Goal: Task Accomplishment & Management: Use online tool/utility

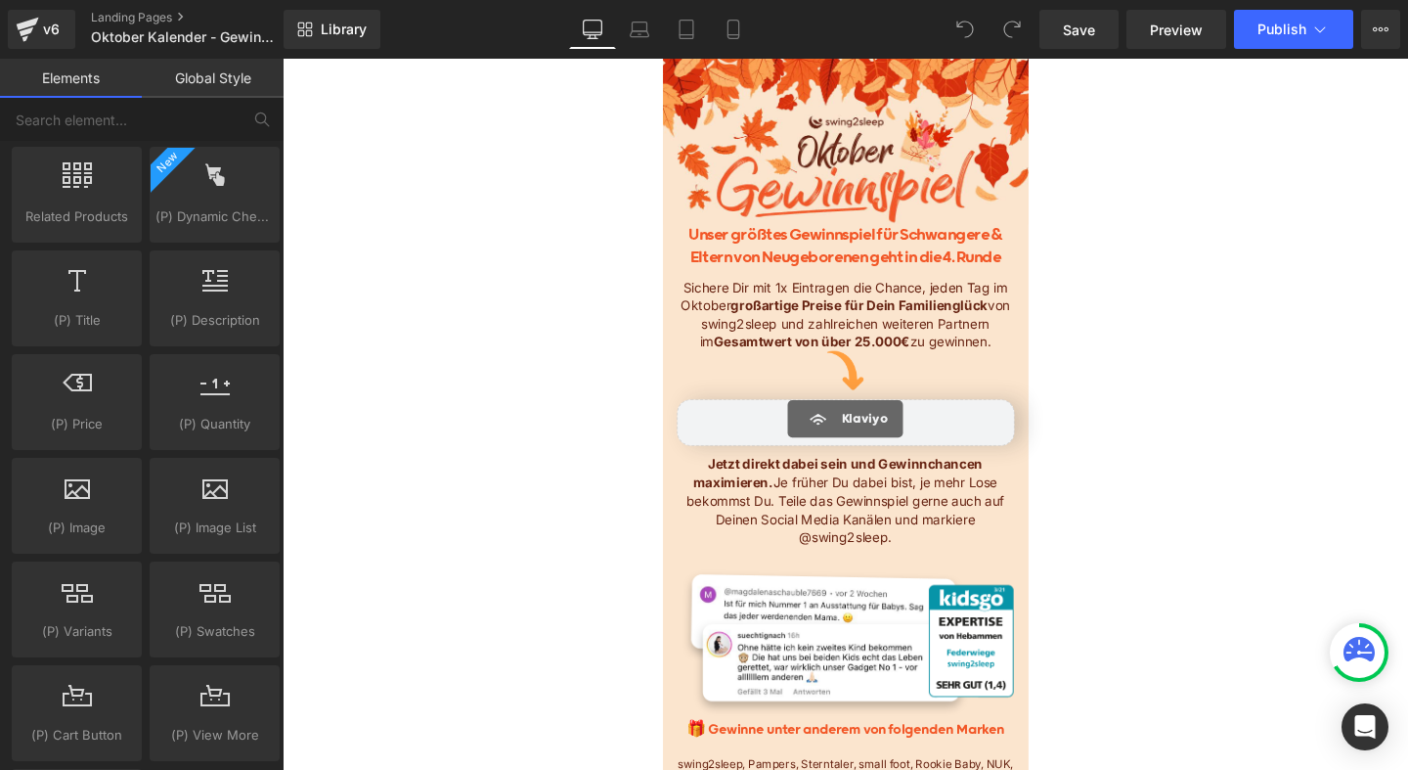
scroll to position [1678, 0]
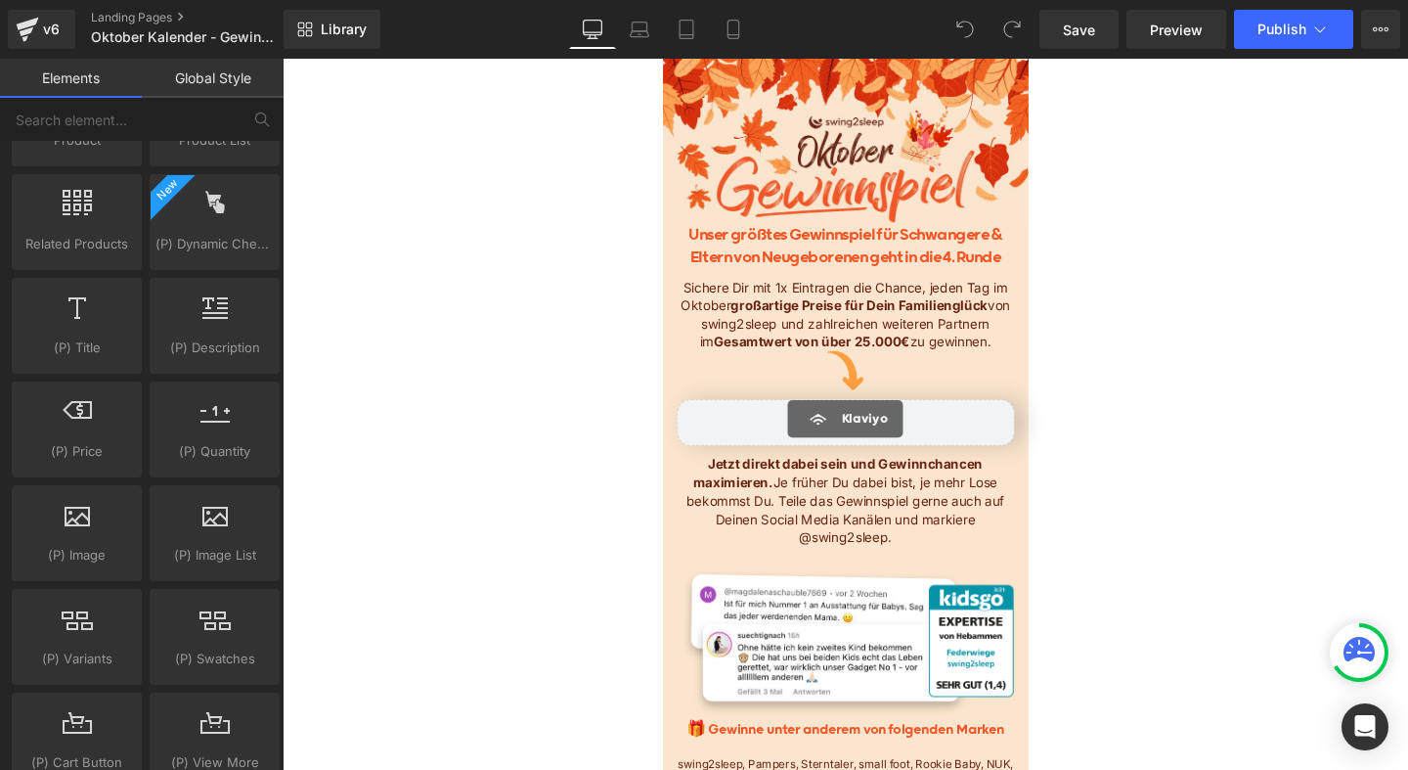
click at [220, 80] on link "Global Style" at bounding box center [213, 78] width 142 height 39
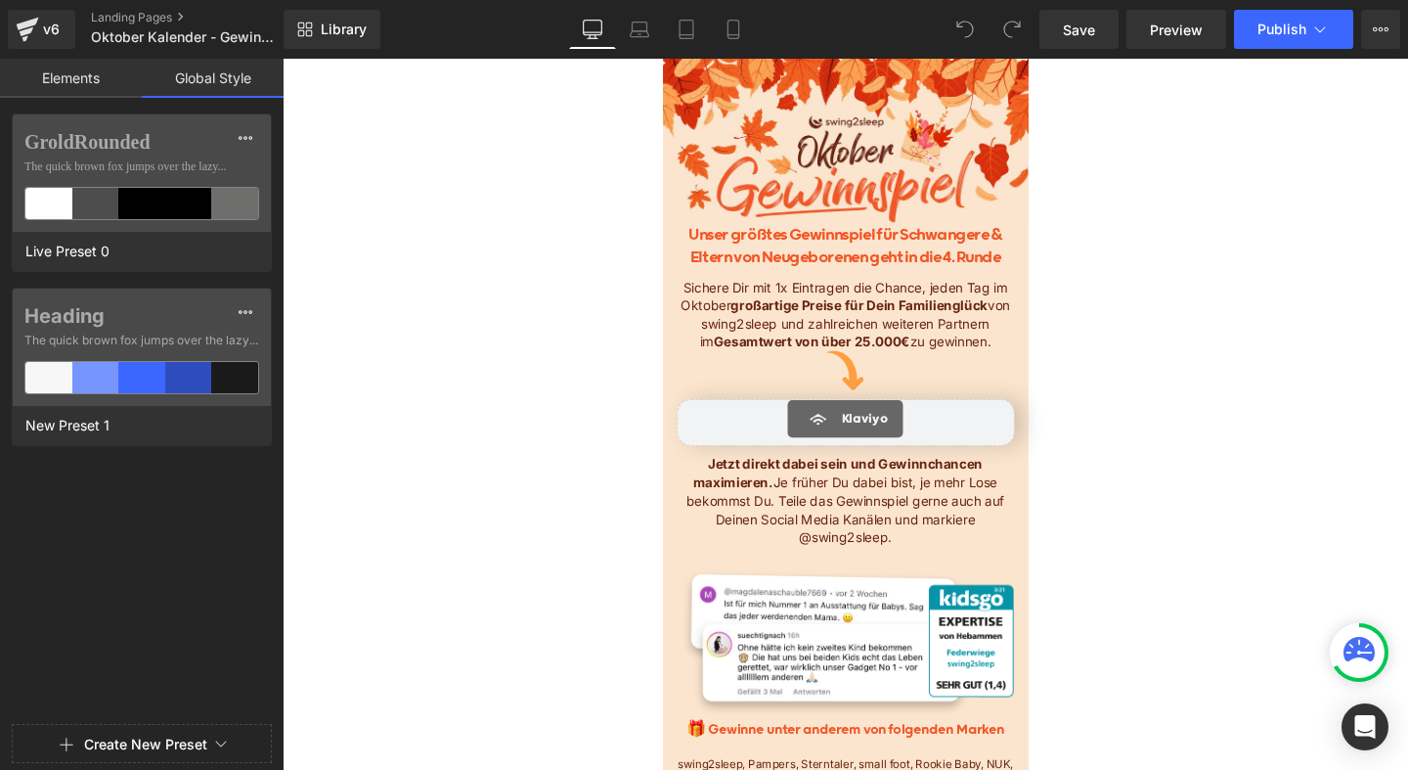
click at [66, 71] on link "Elements" at bounding box center [71, 78] width 142 height 39
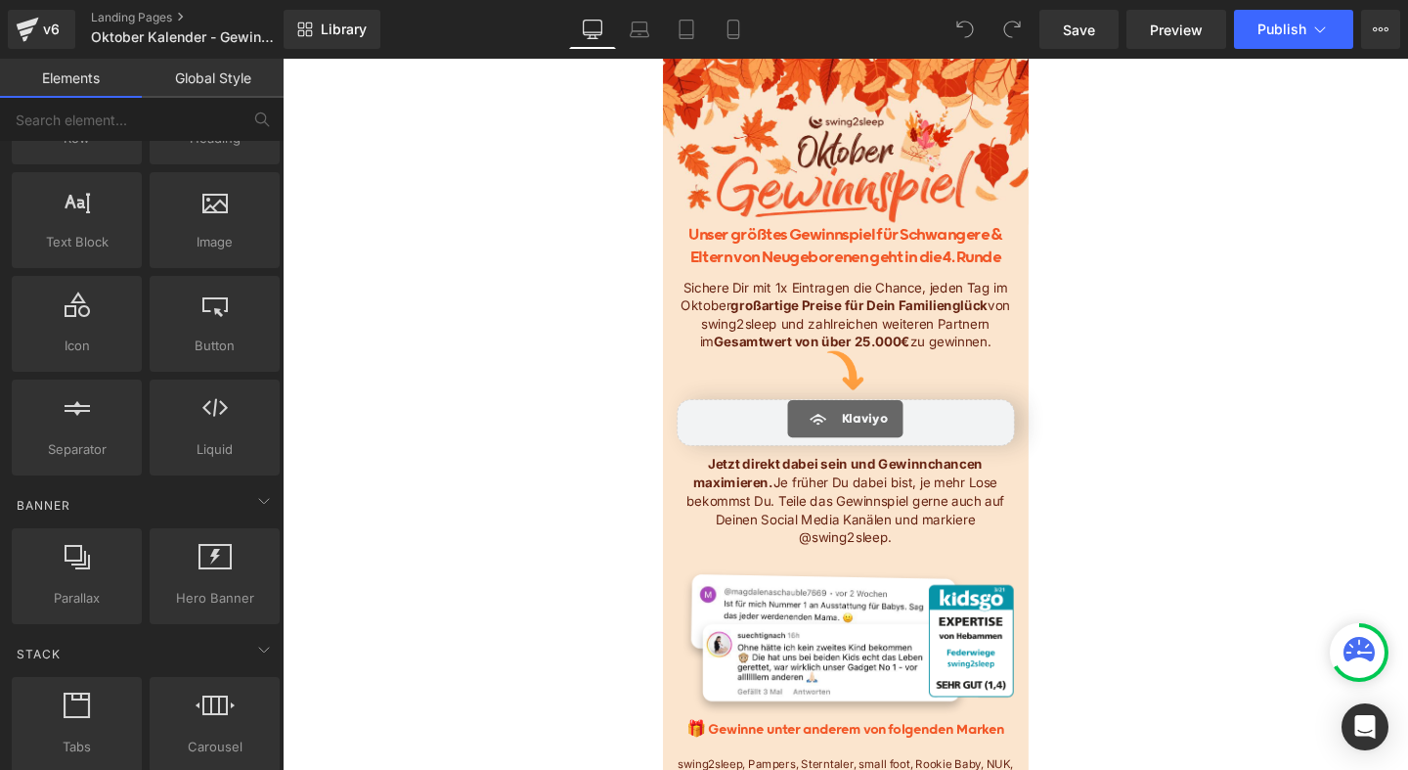
scroll to position [0, 0]
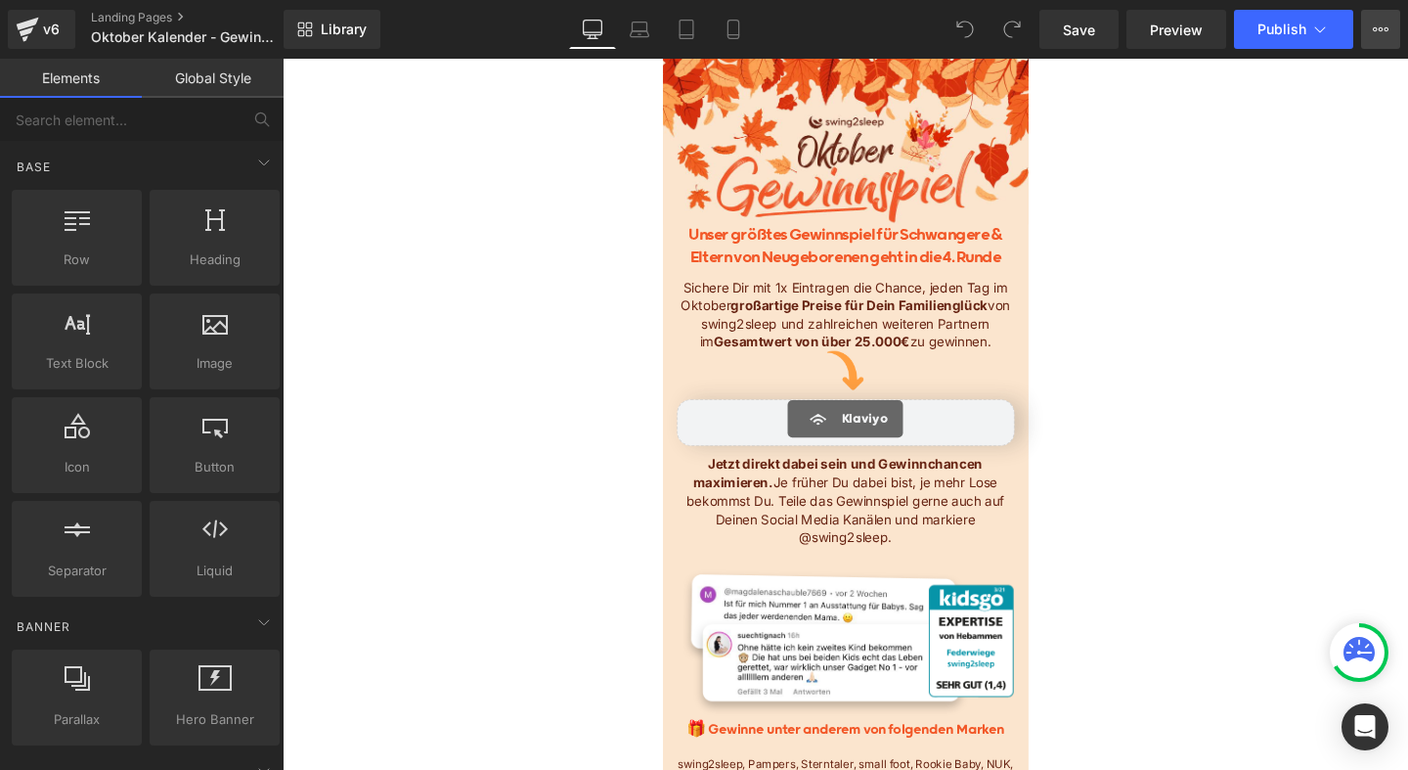
click at [1383, 28] on icon at bounding box center [1381, 30] width 16 height 16
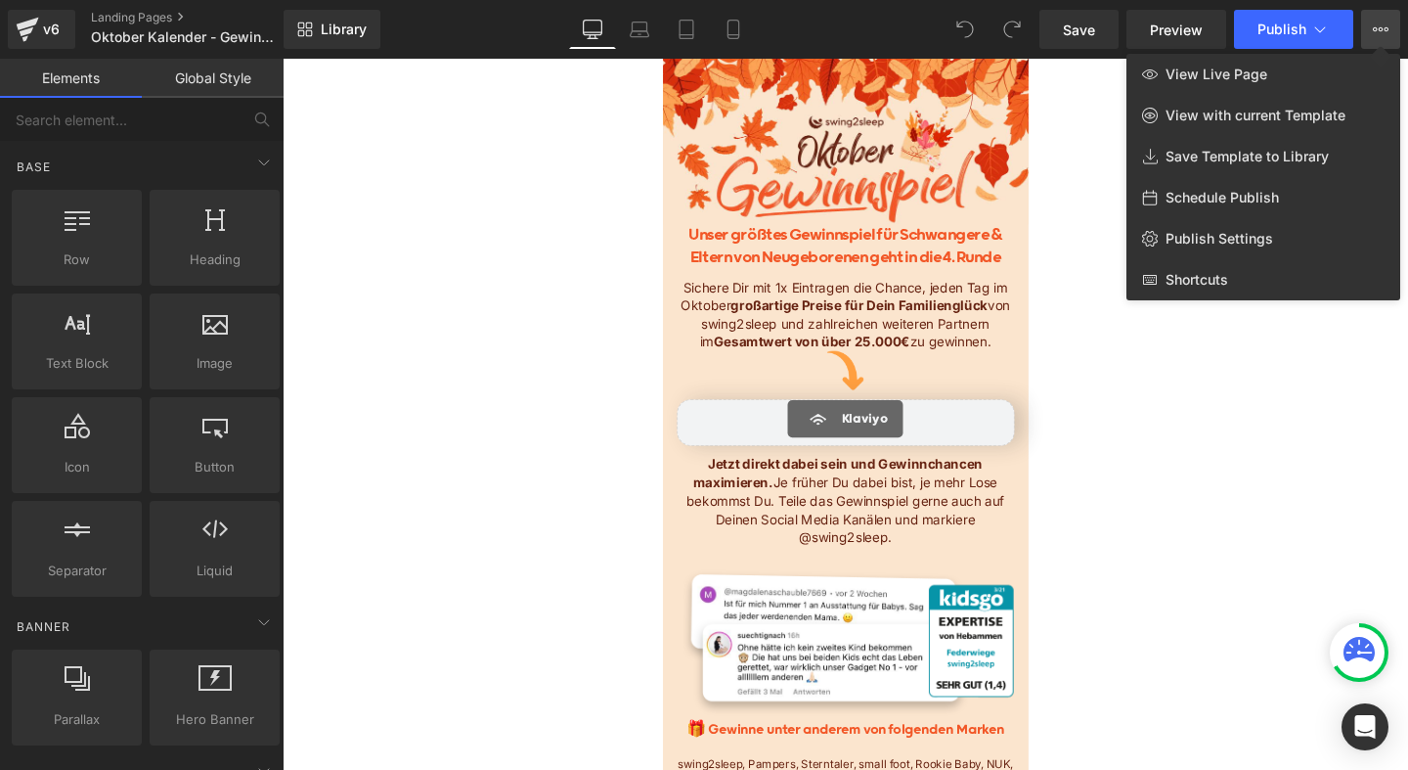
click at [601, 232] on div at bounding box center [846, 414] width 1126 height 711
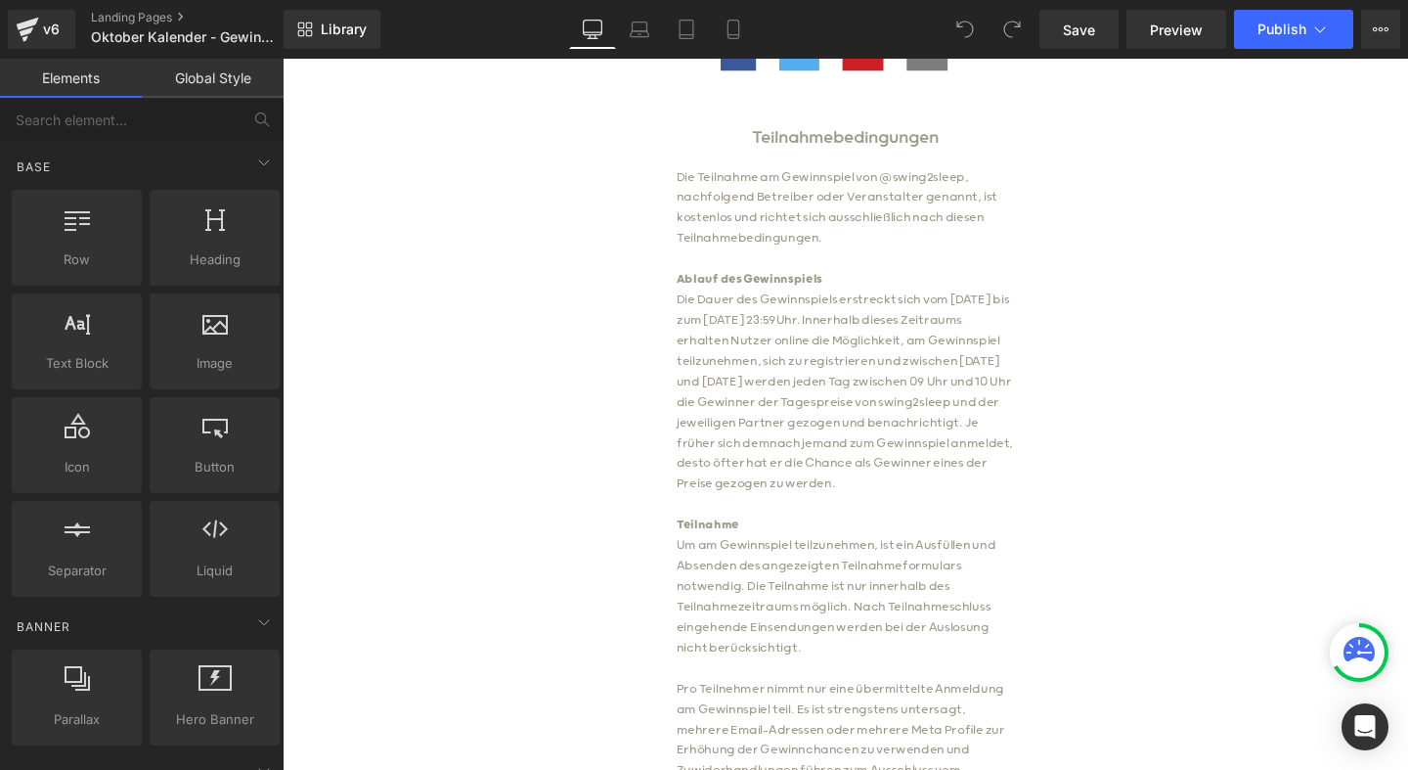
scroll to position [1037, 0]
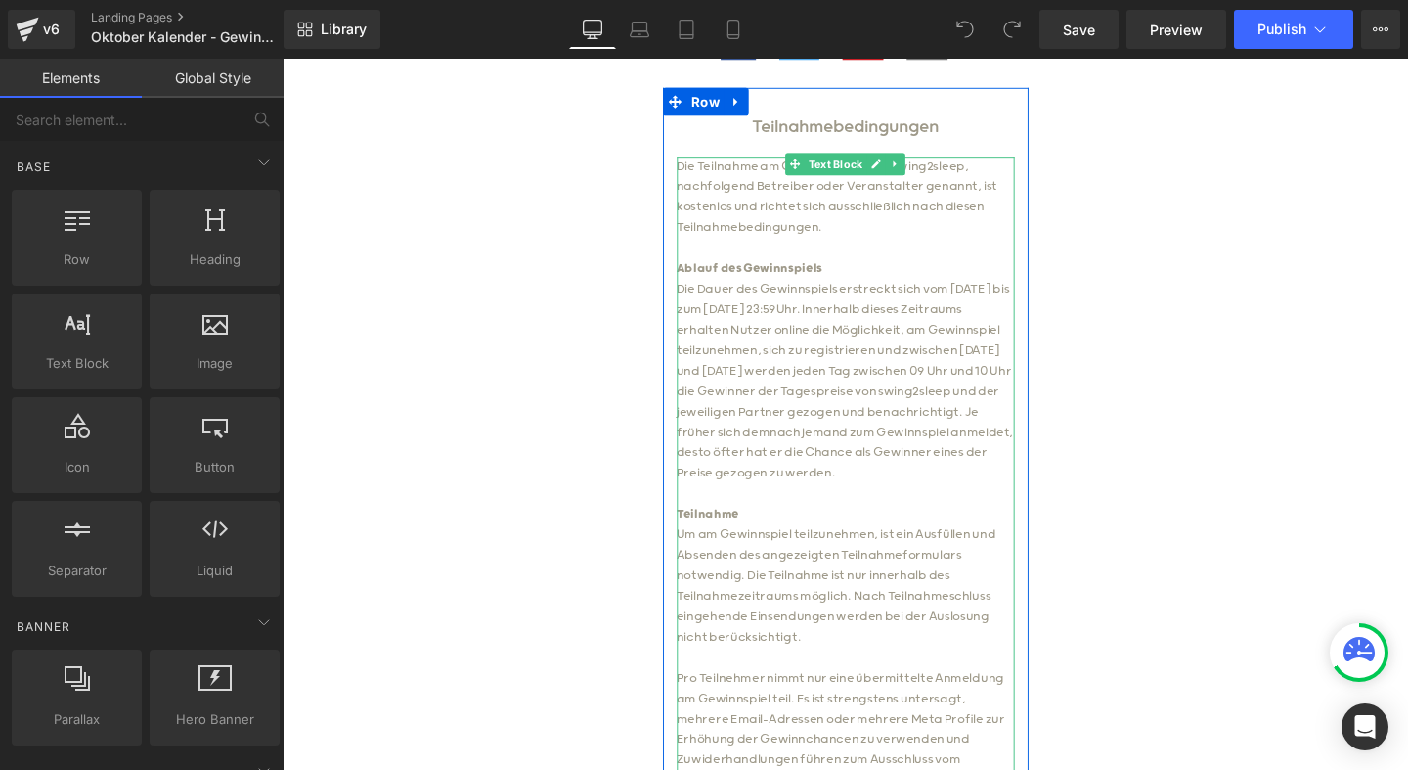
click at [767, 387] on p "Die Dauer des Gewinnspiels erstreckt sich vom 19.09.25 bis zum 07.11.25 um 23:5…" at bounding box center [874, 397] width 355 height 215
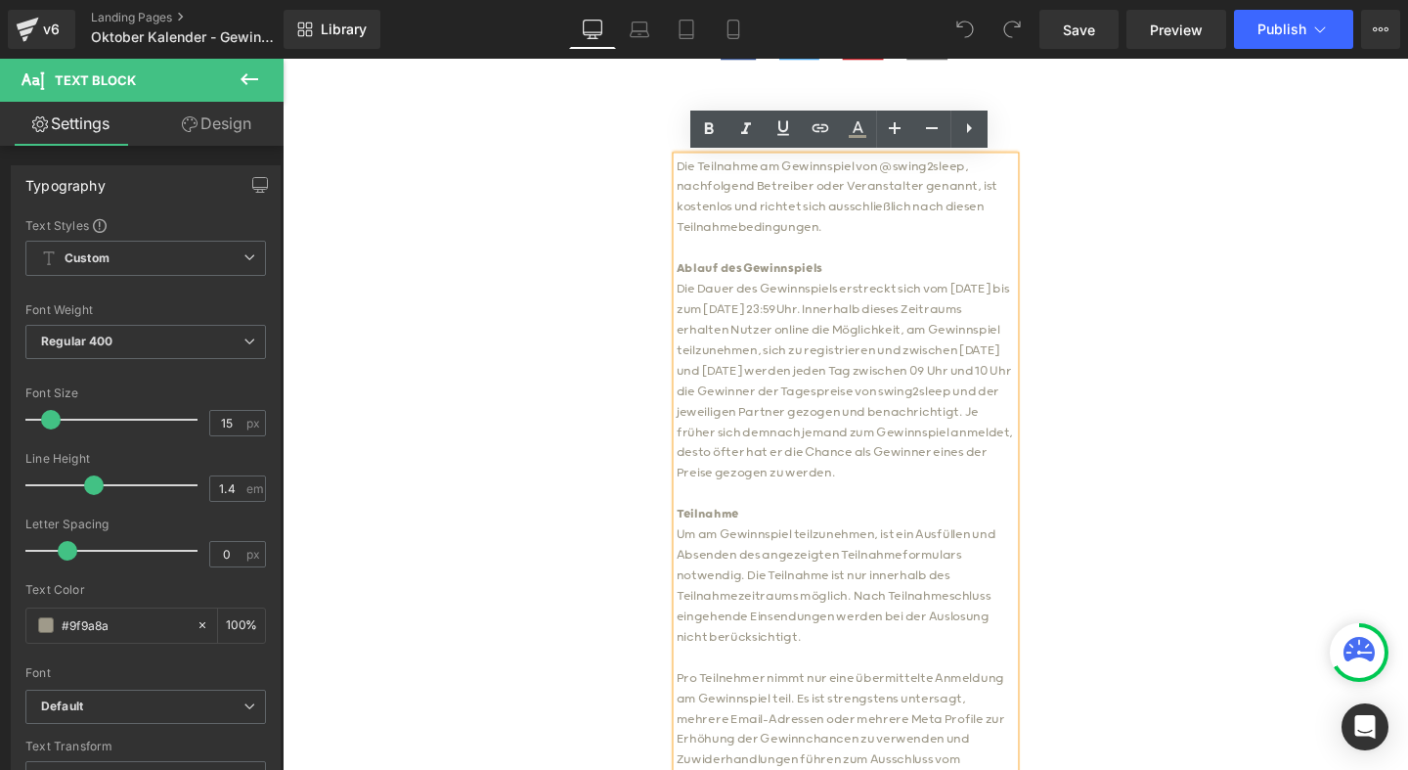
click at [766, 387] on p "Die Dauer des Gewinnspiels erstreckt sich vom 19.09.25 bis zum 07.11.25 um 23:5…" at bounding box center [874, 397] width 355 height 215
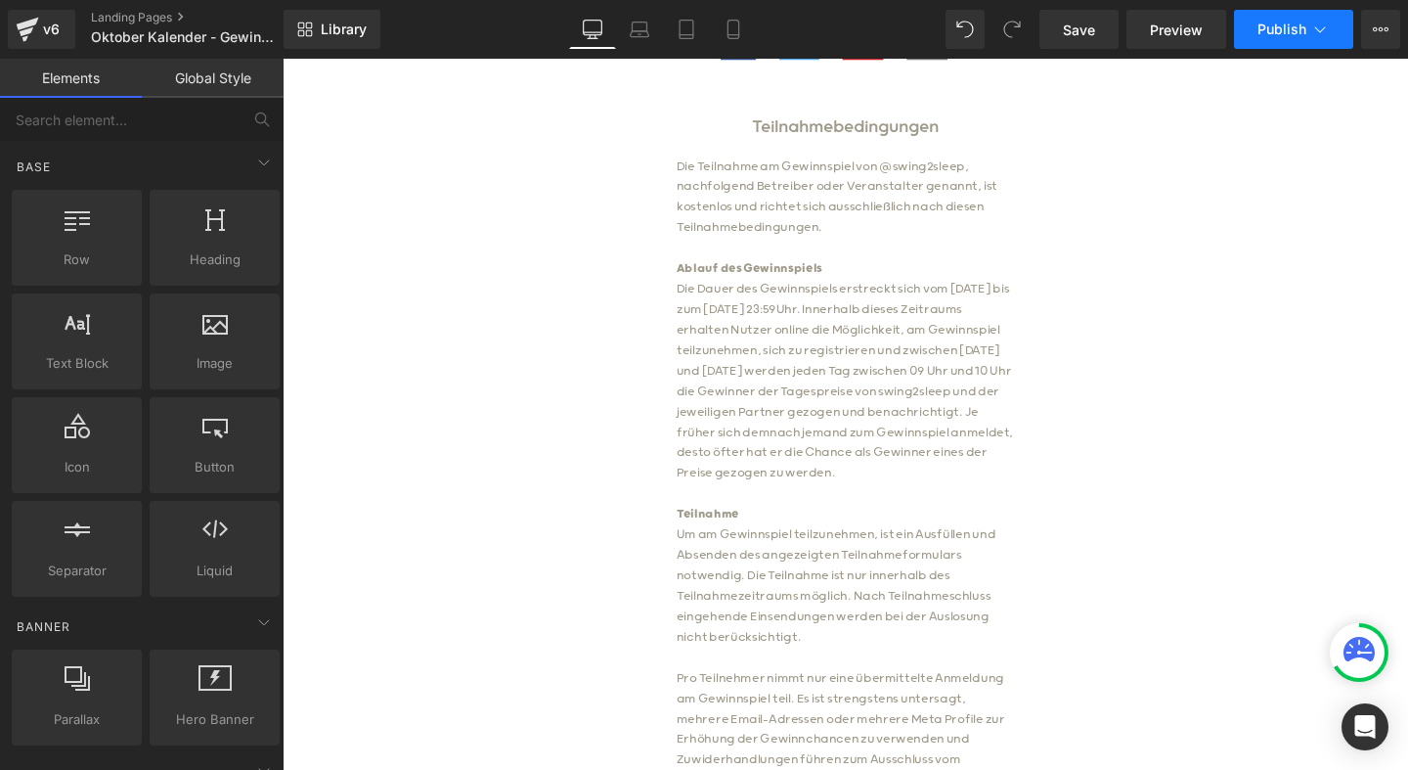
click at [1276, 31] on span "Publish" at bounding box center [1282, 30] width 49 height 16
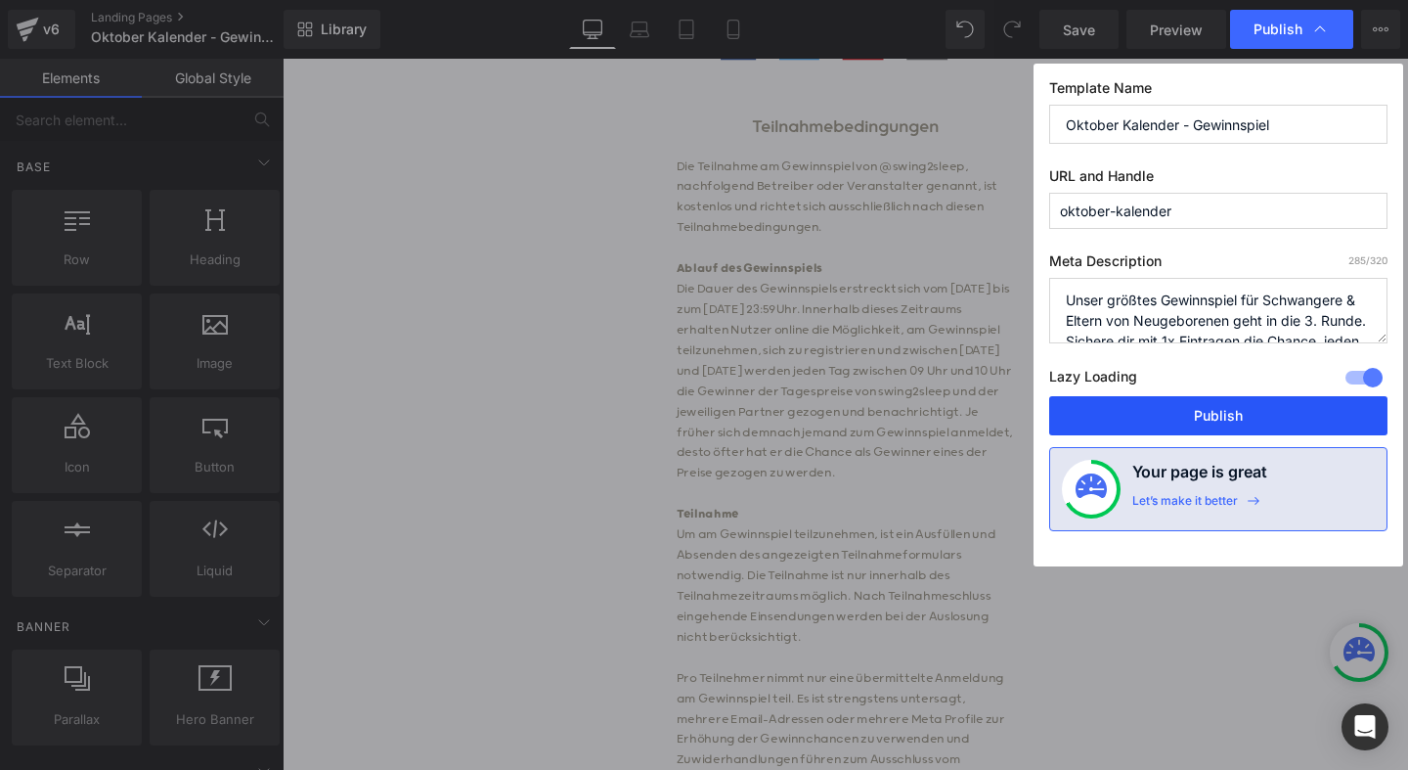
click at [1222, 417] on button "Publish" at bounding box center [1218, 415] width 338 height 39
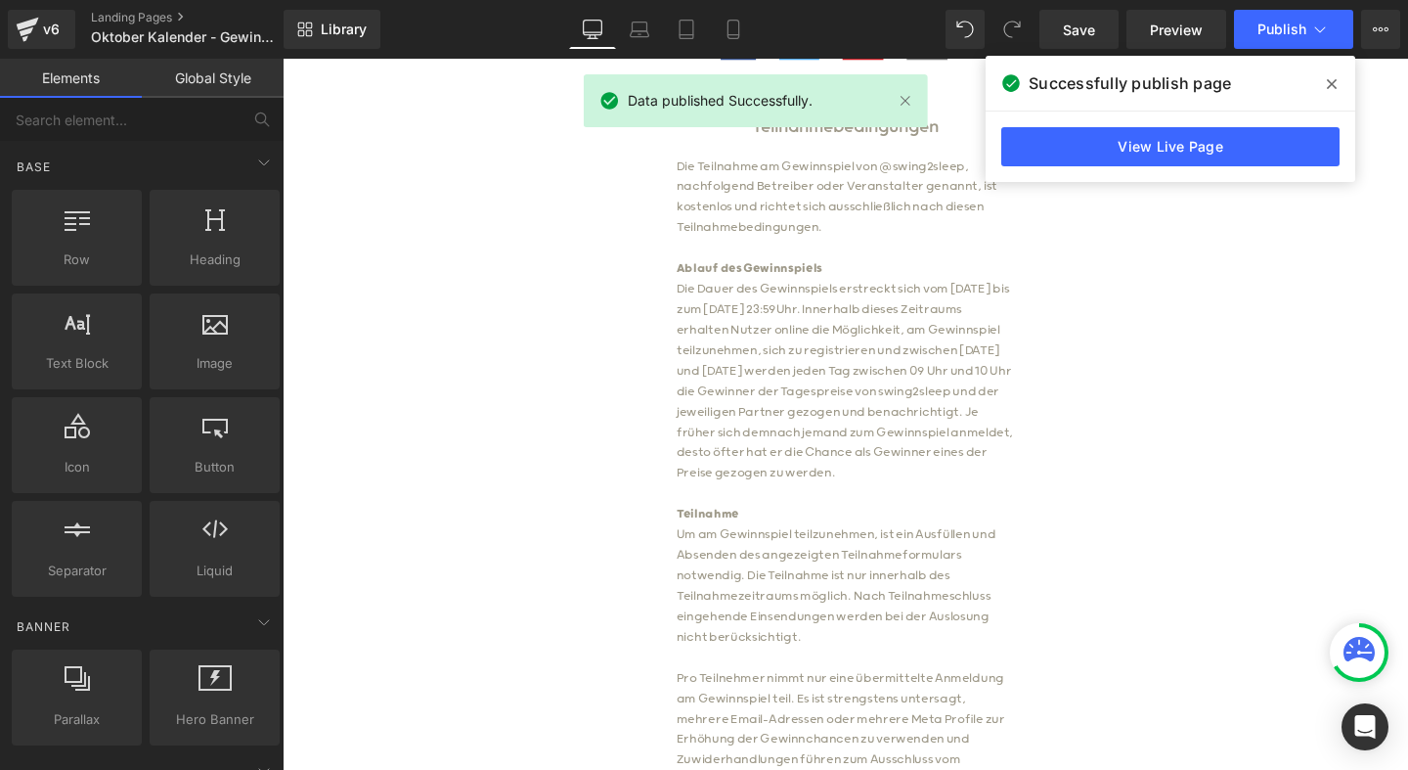
click at [1327, 80] on icon at bounding box center [1332, 84] width 10 height 10
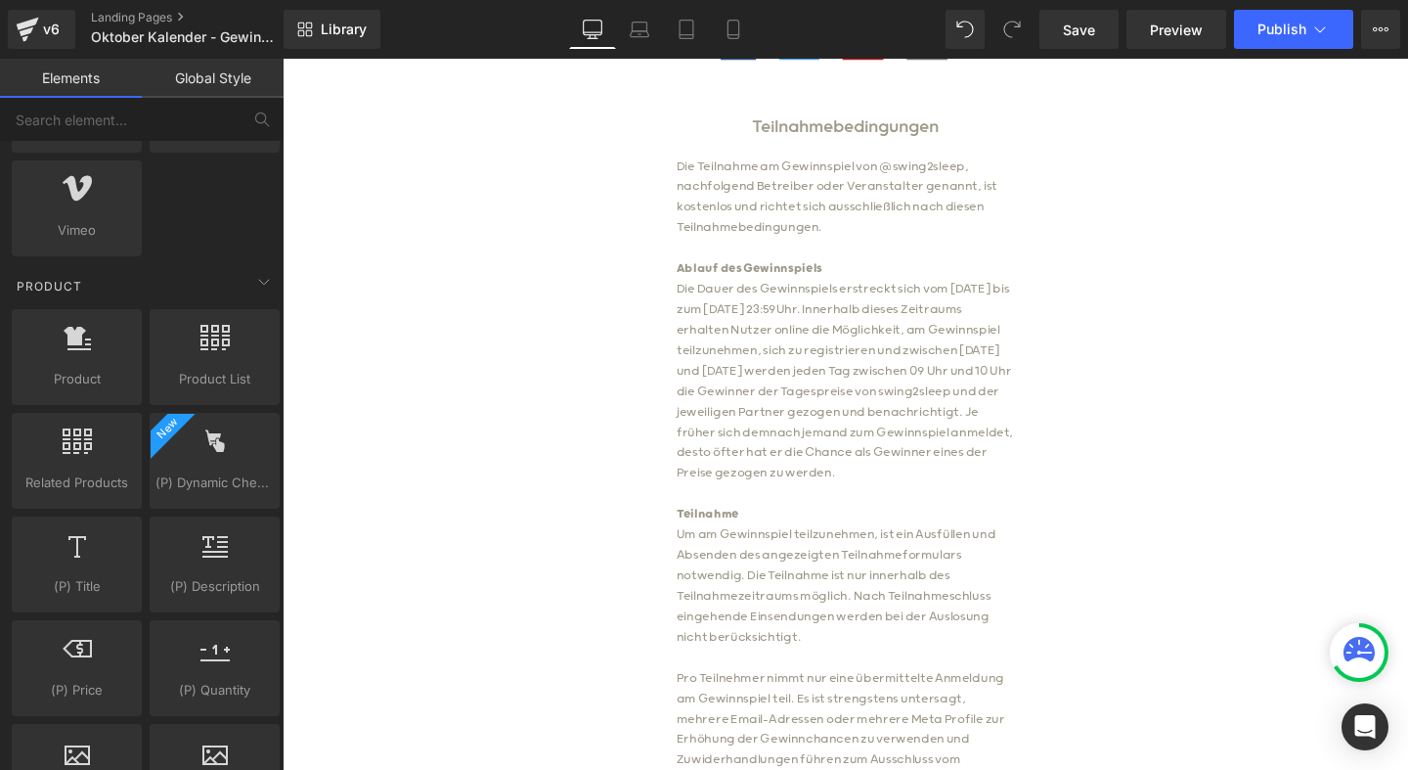
scroll to position [1442, 0]
click at [1390, 30] on button "View Live Page View with current Template Save Template to Library Schedule Pub…" at bounding box center [1380, 29] width 39 height 39
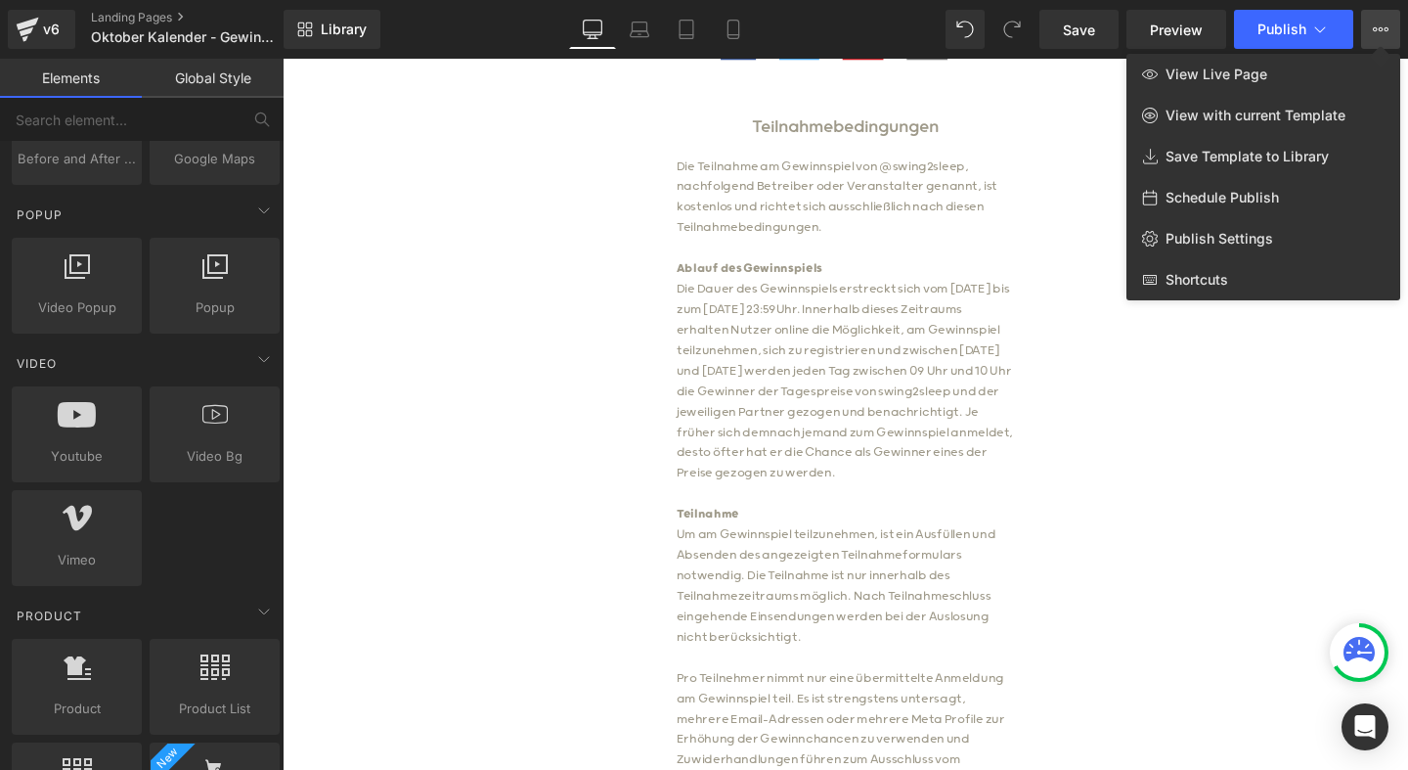
scroll to position [980, 0]
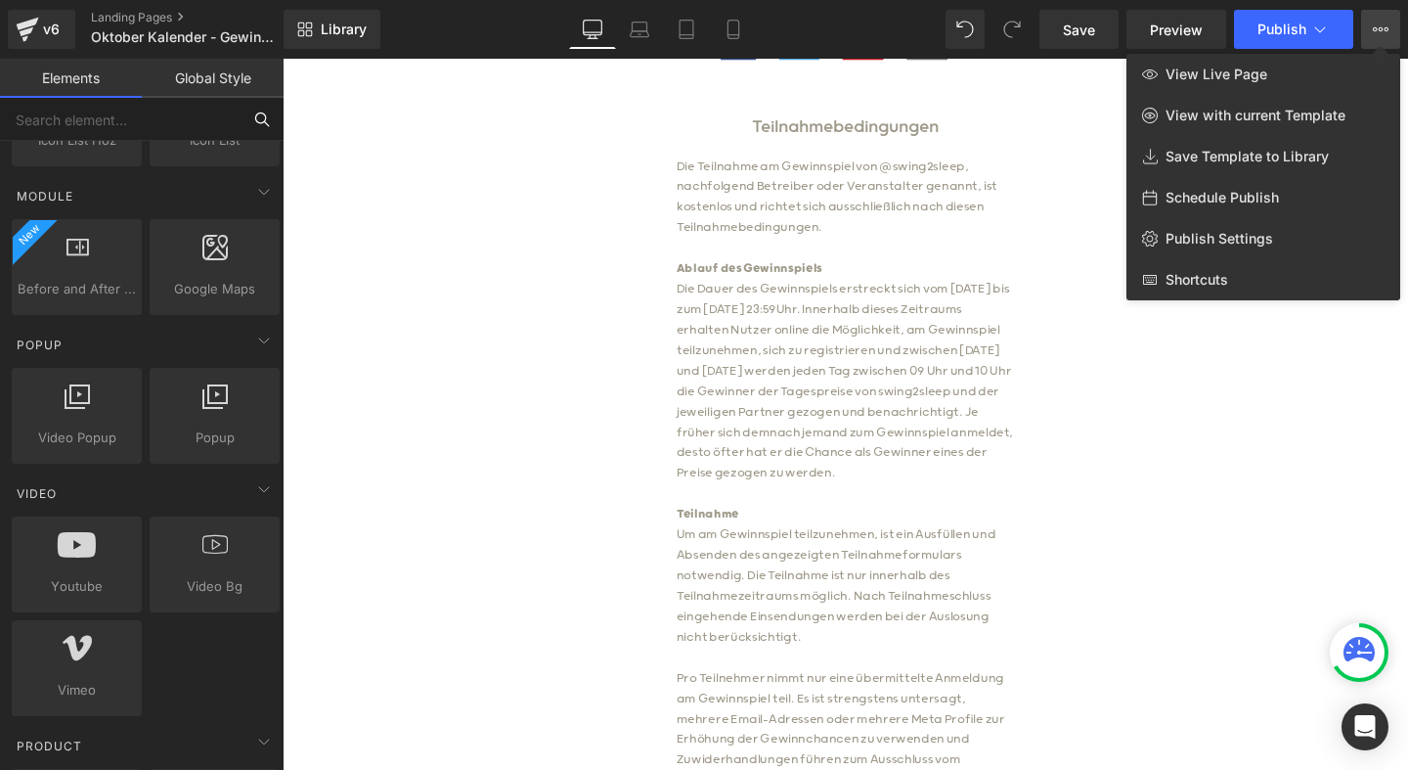
click at [70, 119] on input "text" at bounding box center [120, 119] width 241 height 43
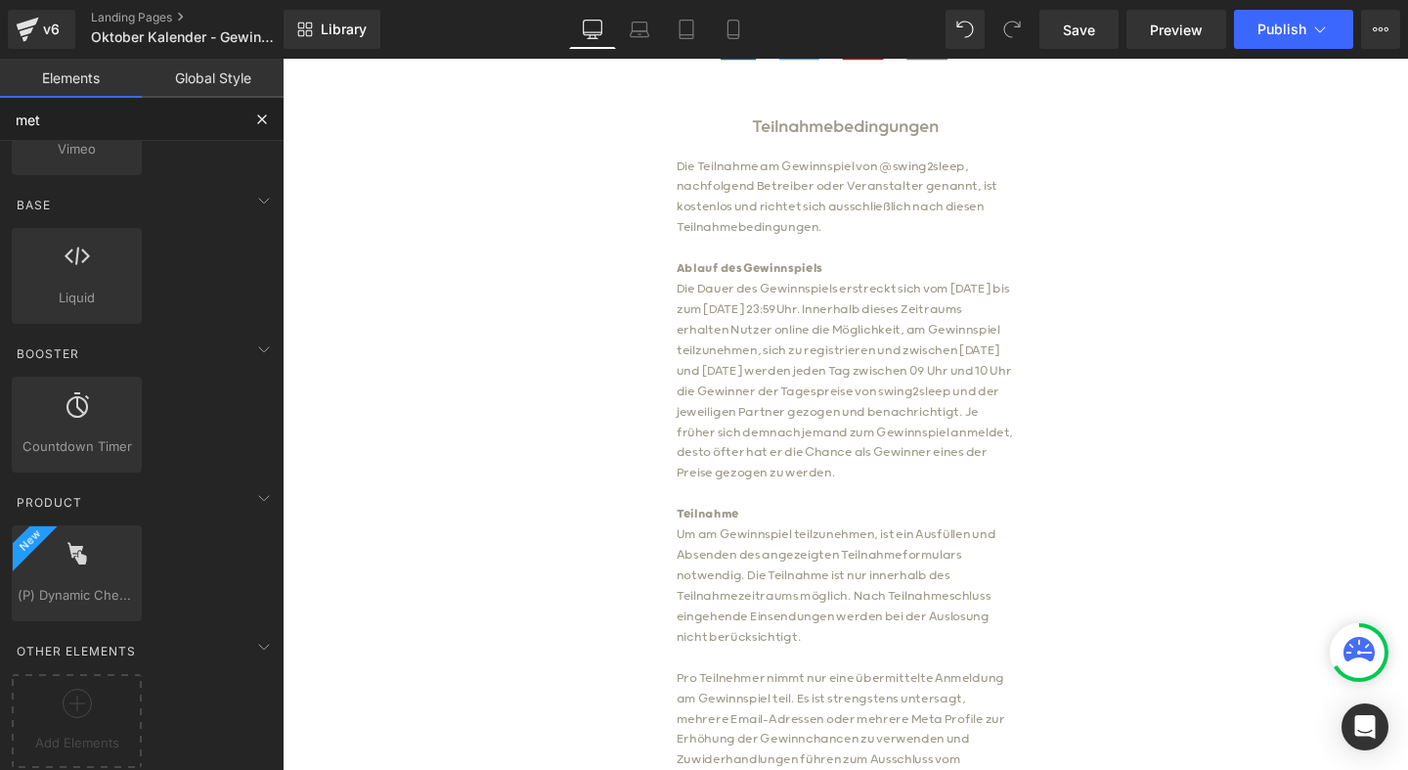
scroll to position [0, 0]
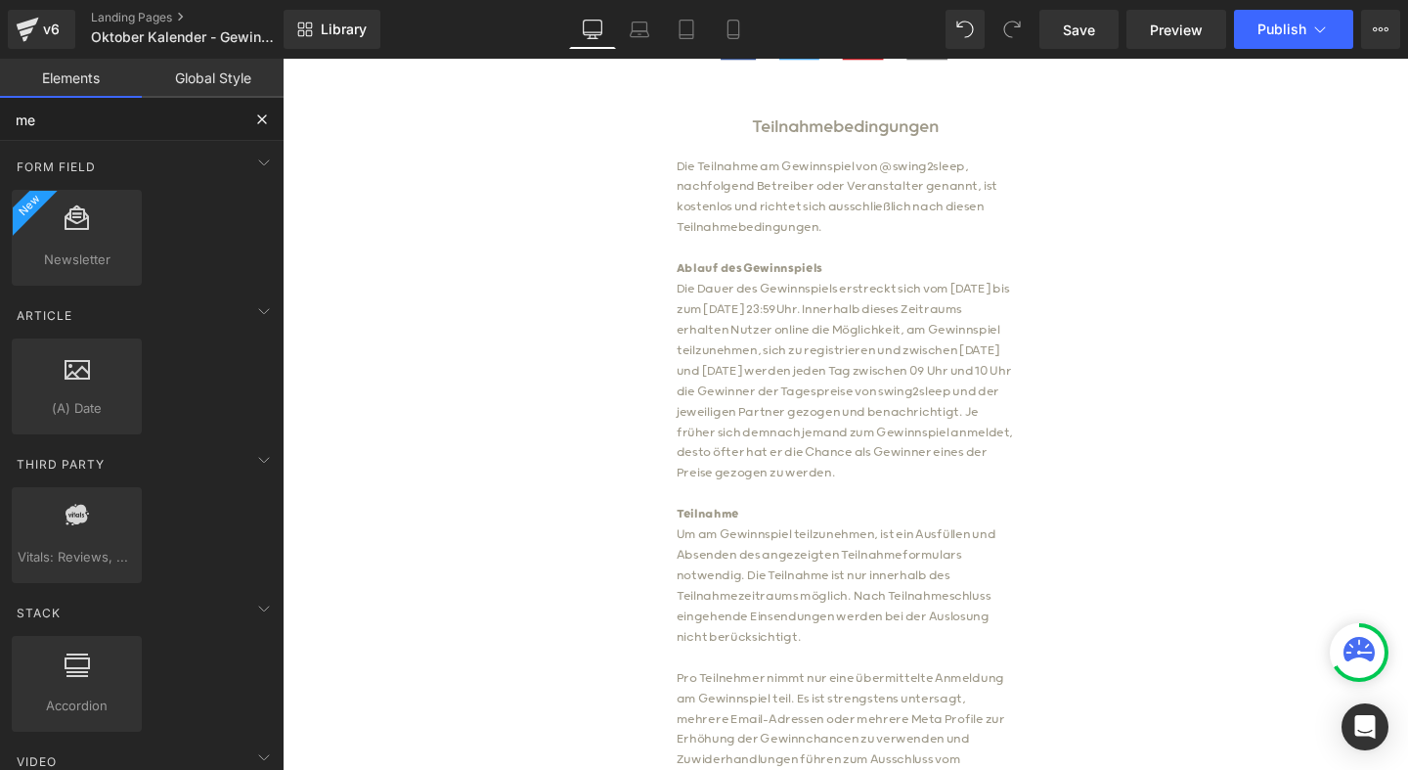
type input "m"
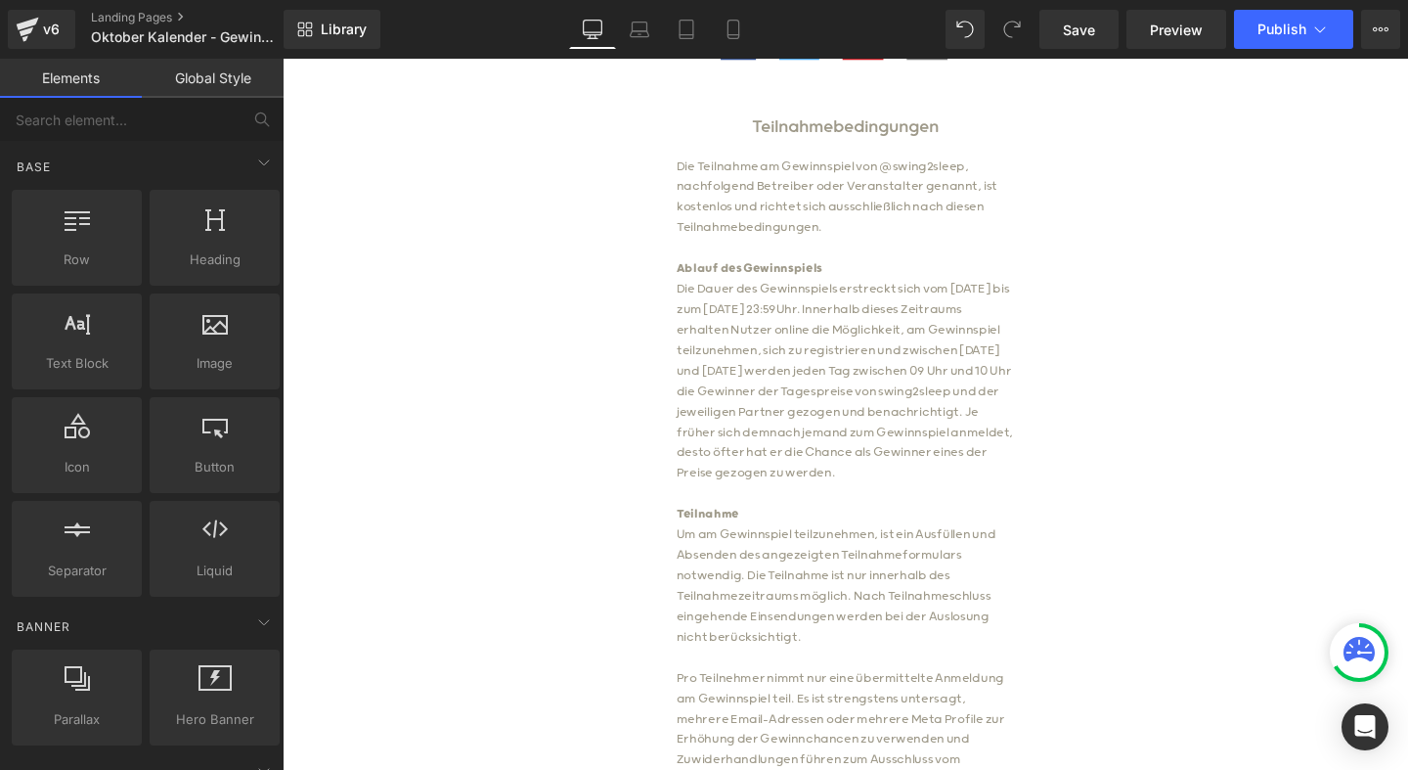
click at [215, 85] on link "Global Style" at bounding box center [213, 78] width 142 height 39
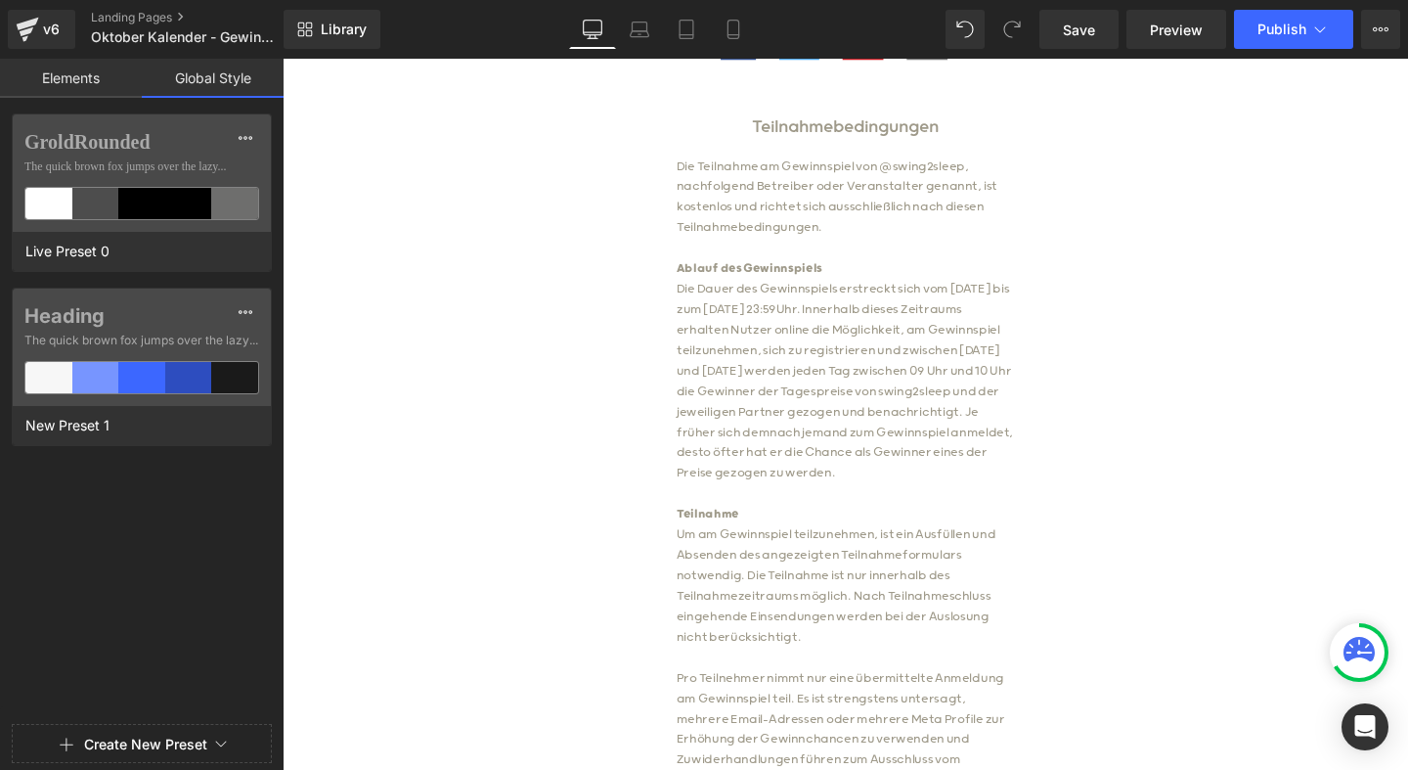
click at [77, 76] on link "Elements" at bounding box center [71, 78] width 142 height 39
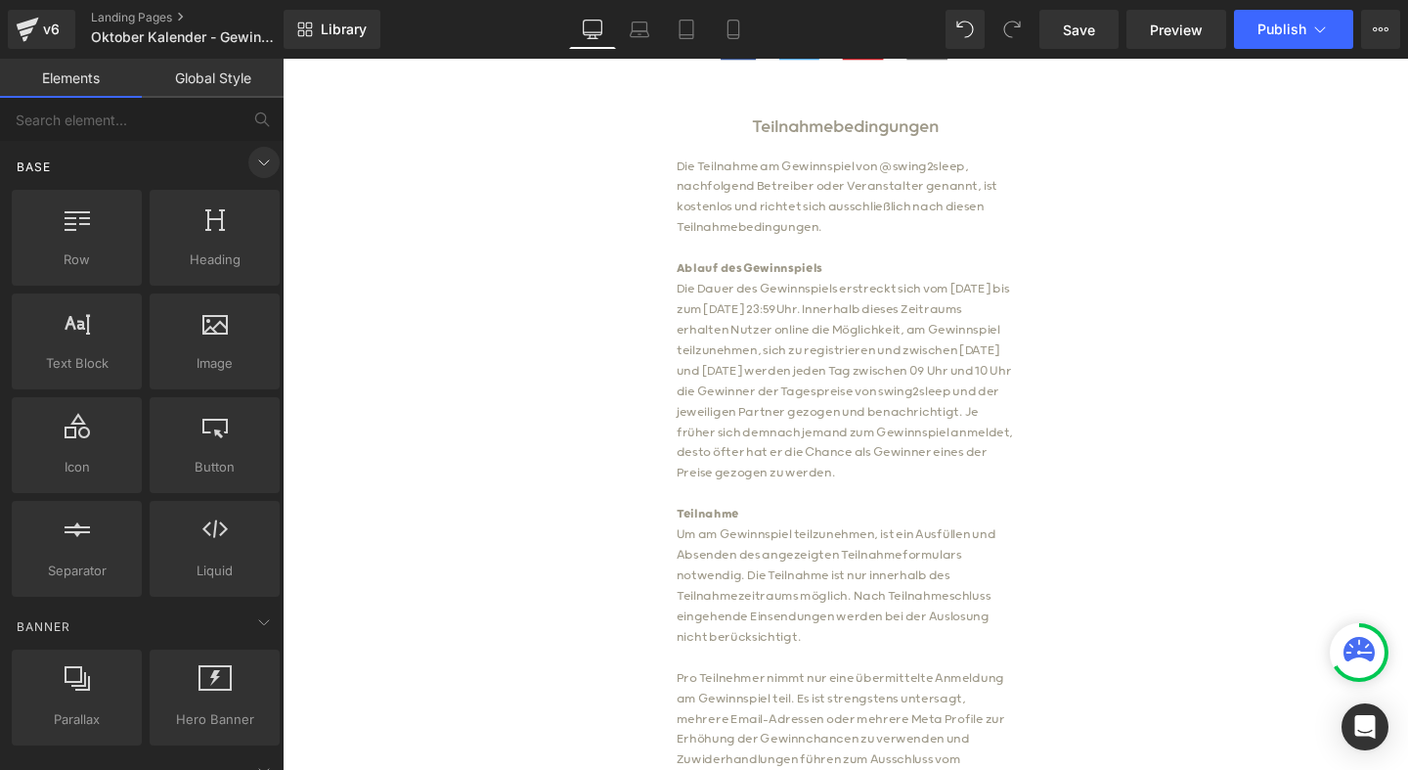
click at [257, 161] on icon at bounding box center [263, 162] width 23 height 23
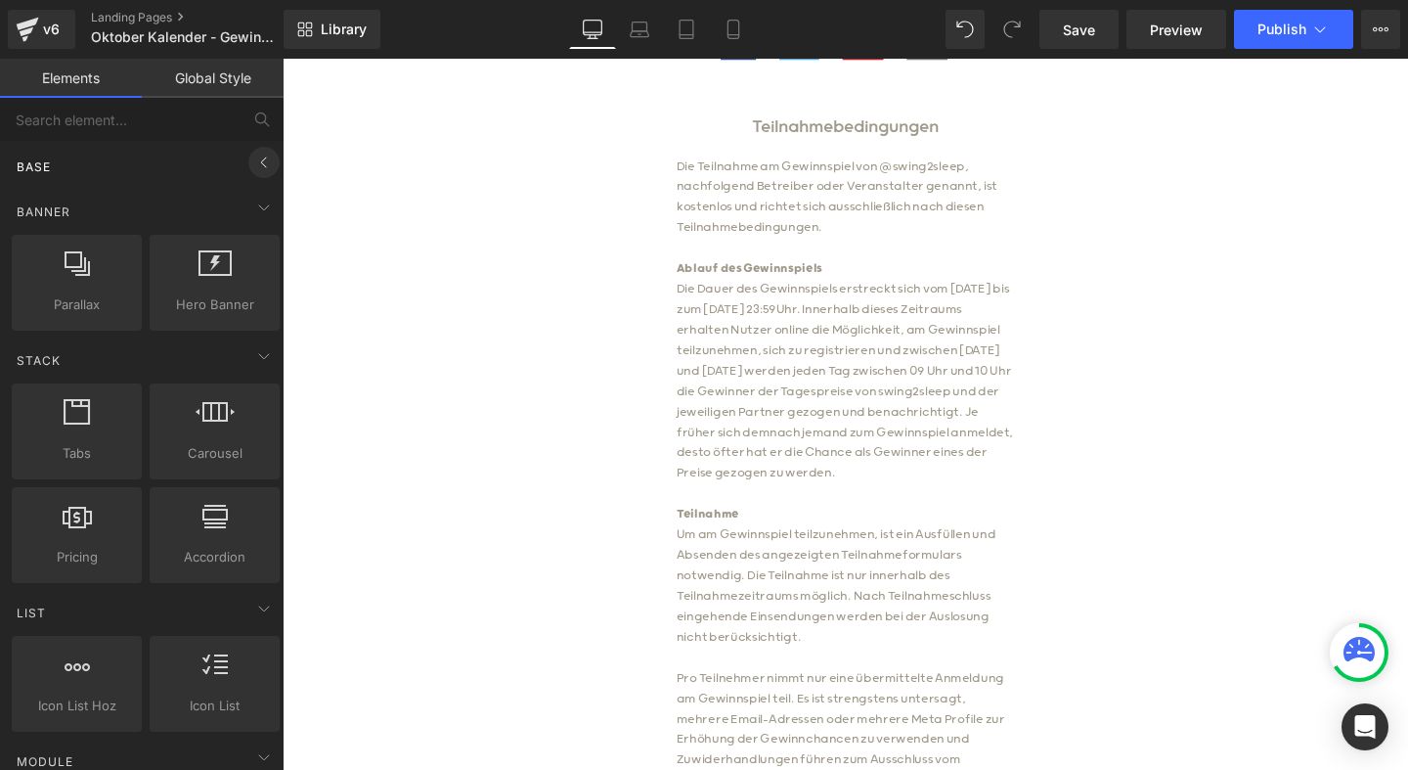
click at [257, 161] on icon at bounding box center [263, 162] width 23 height 23
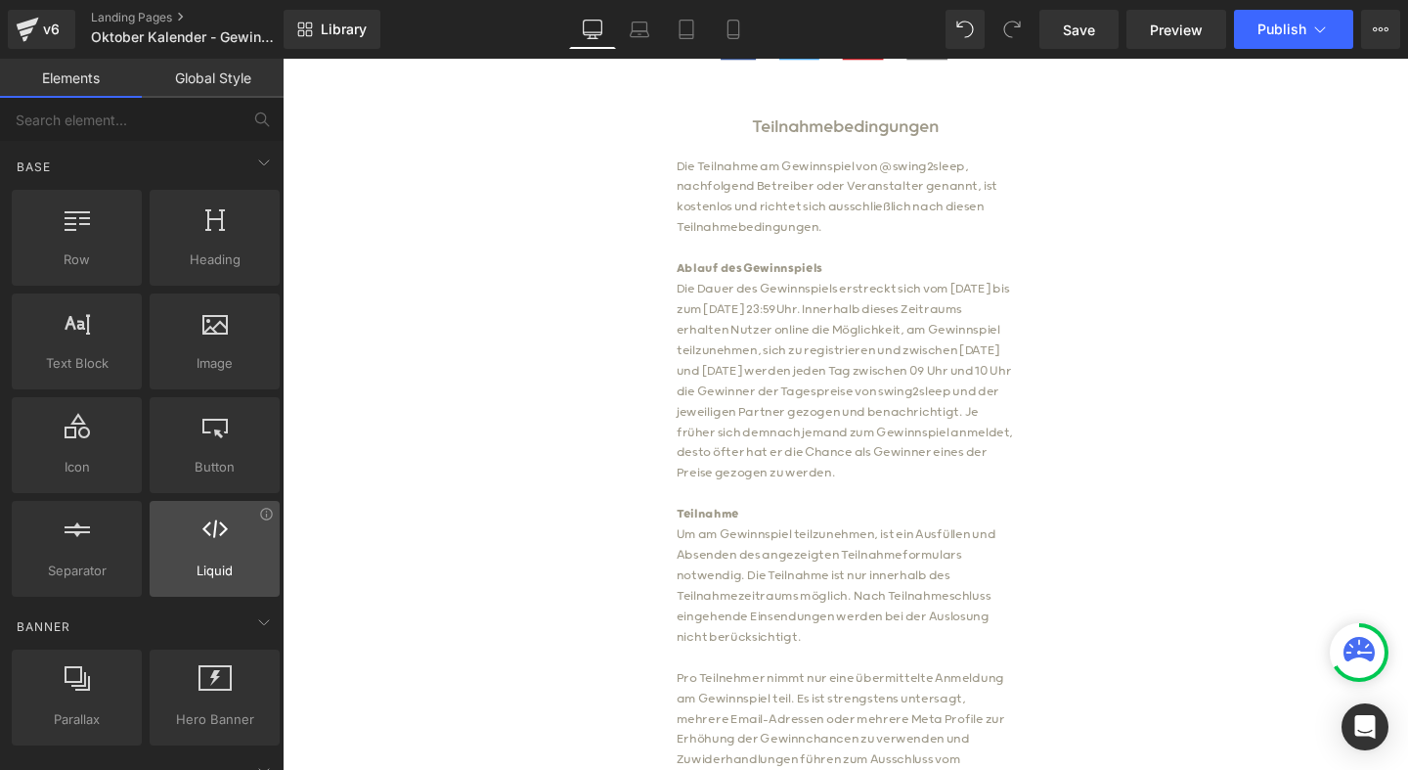
click at [214, 545] on div at bounding box center [215, 538] width 118 height 44
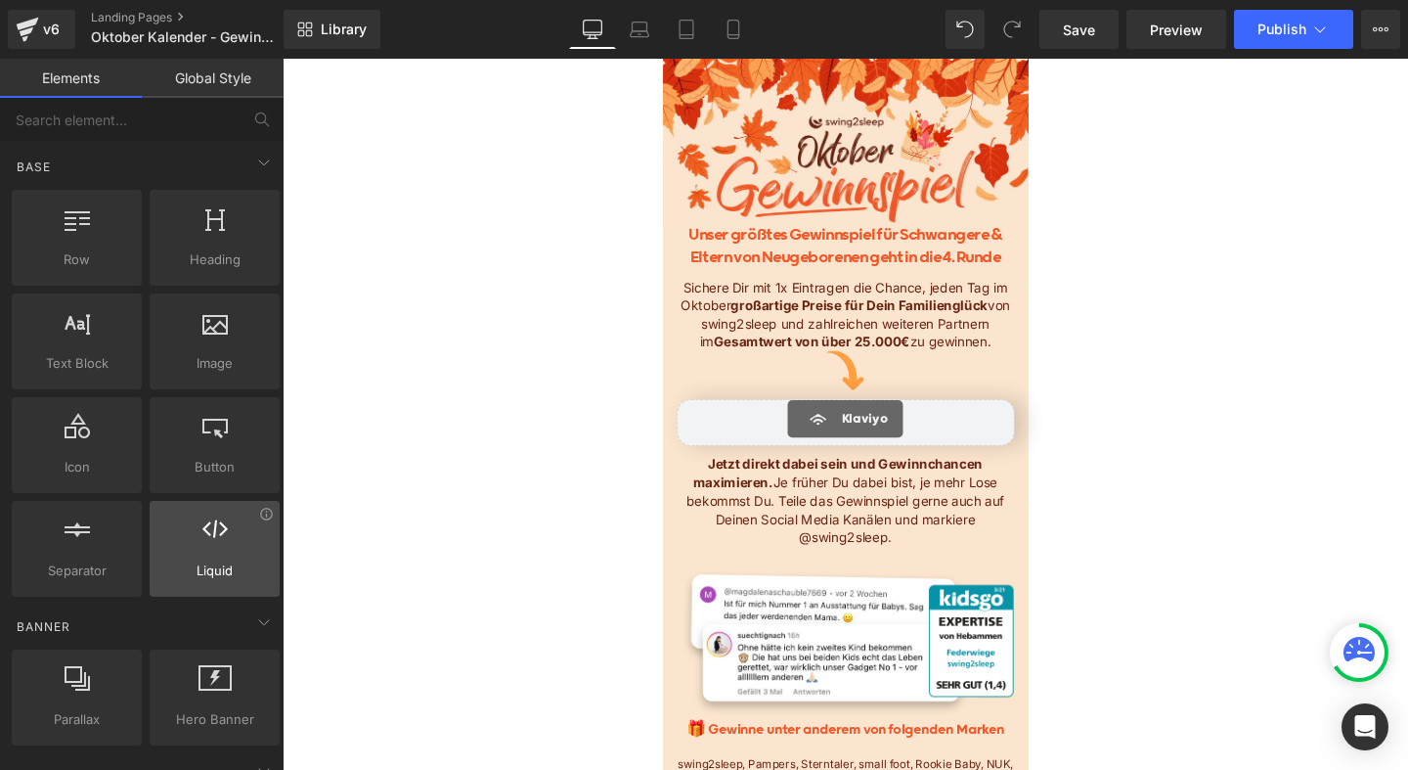
click at [194, 559] on div at bounding box center [215, 538] width 118 height 44
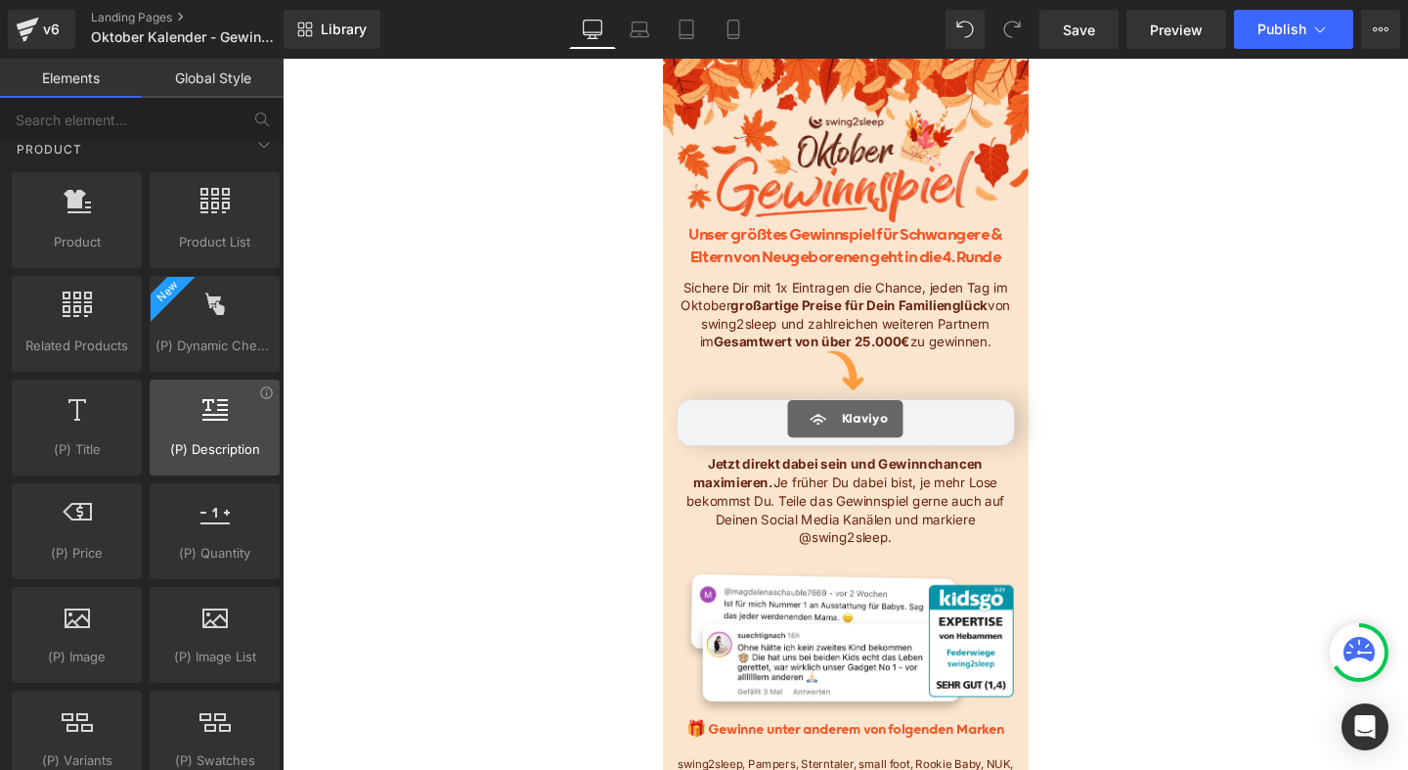
scroll to position [1579, 0]
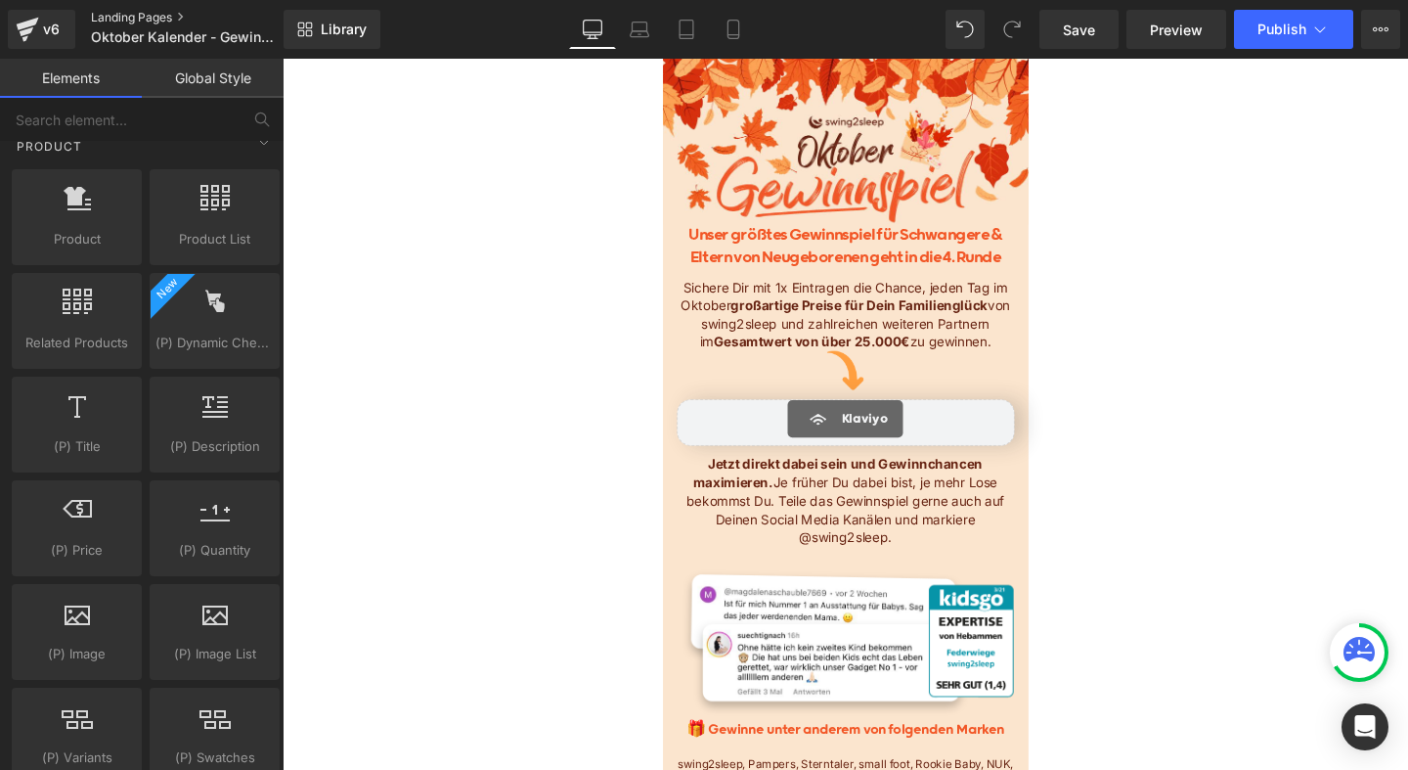
click at [148, 21] on link "Landing Pages" at bounding box center [203, 18] width 225 height 16
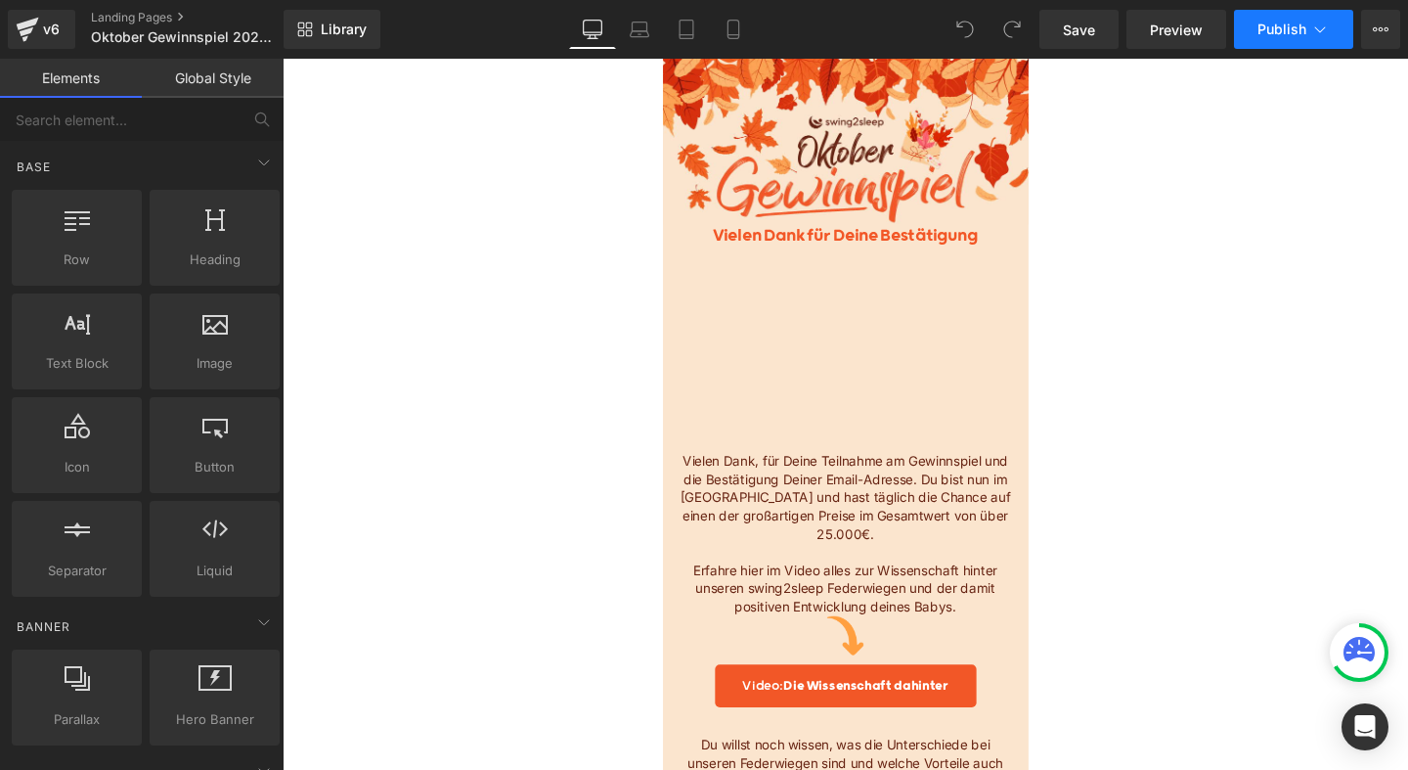
click at [1313, 28] on icon at bounding box center [1321, 30] width 20 height 20
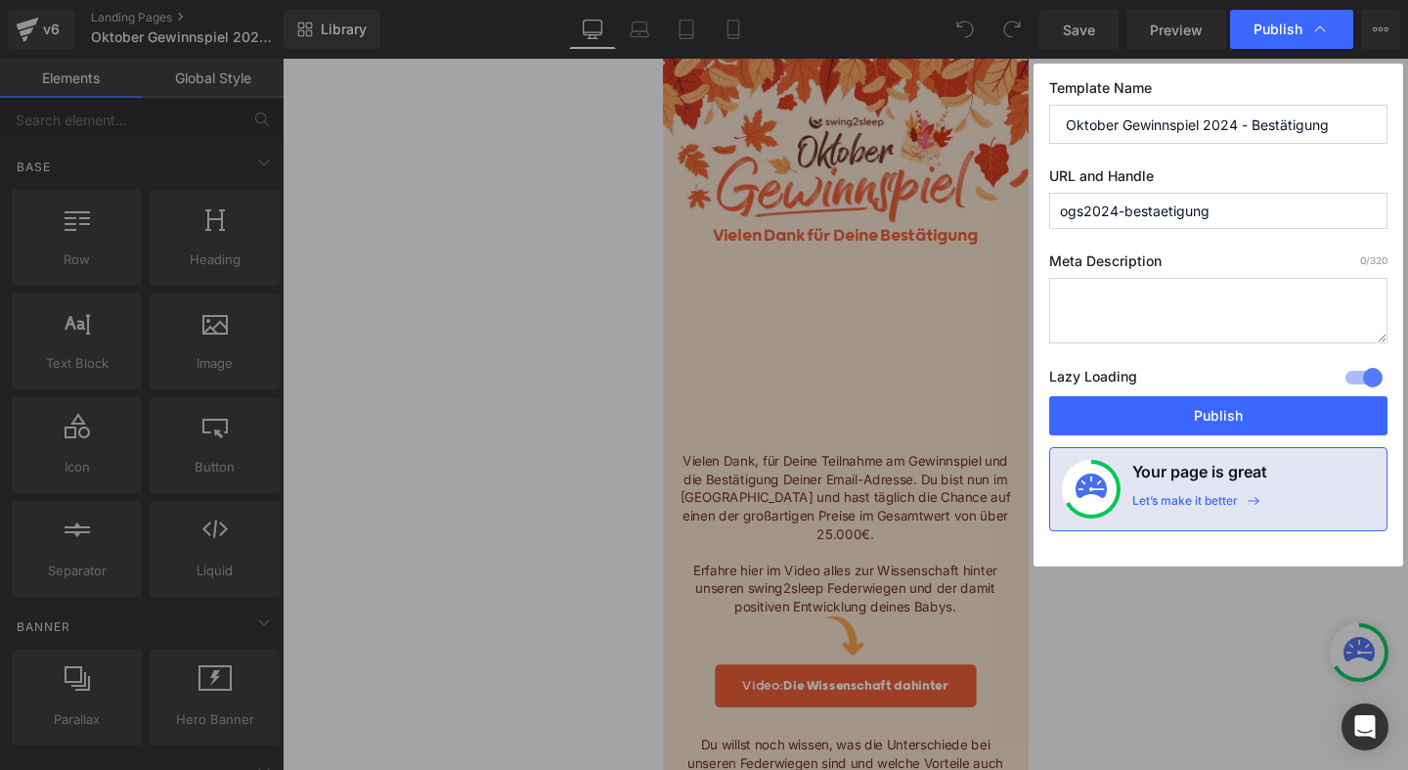
click at [1116, 208] on input "ogs2024-bestaetigung" at bounding box center [1218, 211] width 338 height 36
type input "ogs202-bestaetigung"
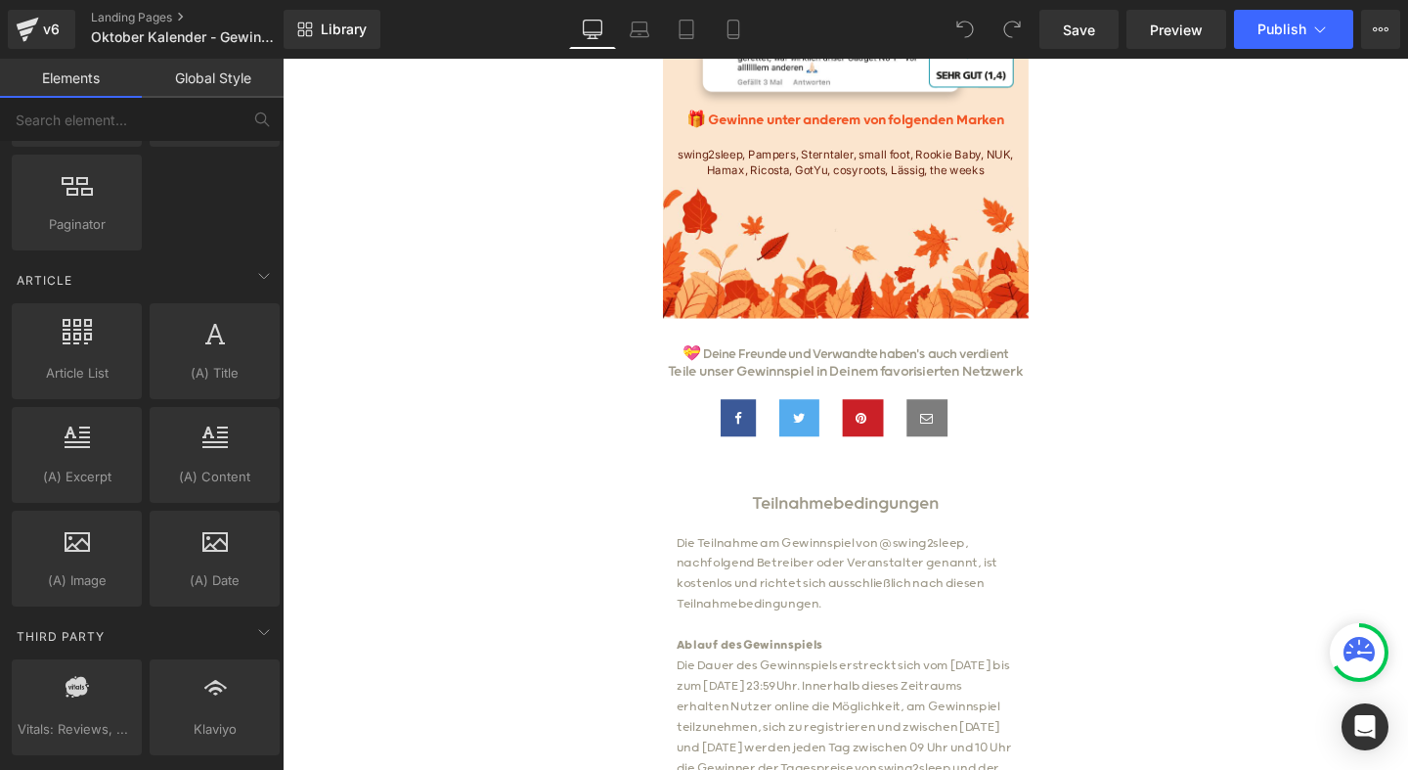
scroll to position [3582, 0]
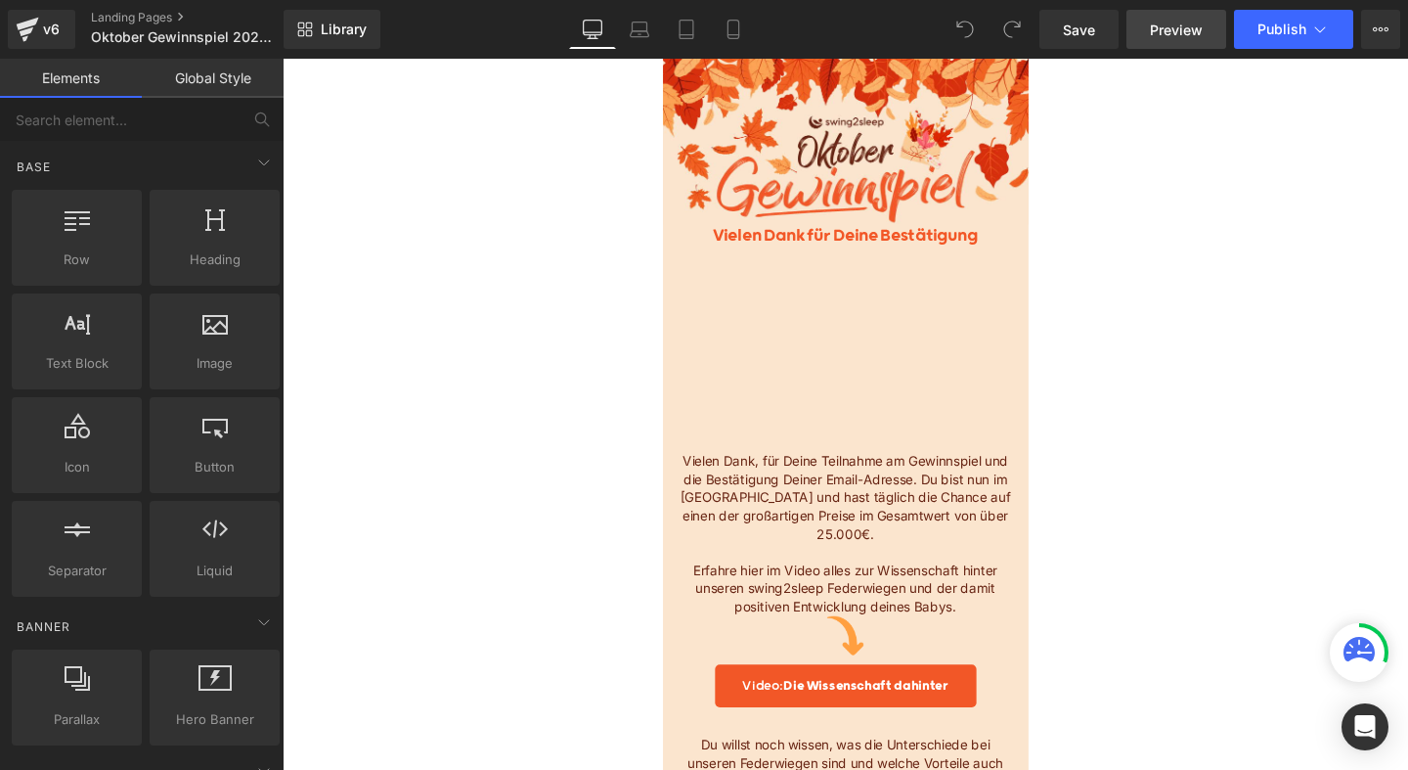
click at [1191, 32] on span "Preview" at bounding box center [1176, 30] width 53 height 21
click at [1327, 24] on icon at bounding box center [1321, 30] width 20 height 20
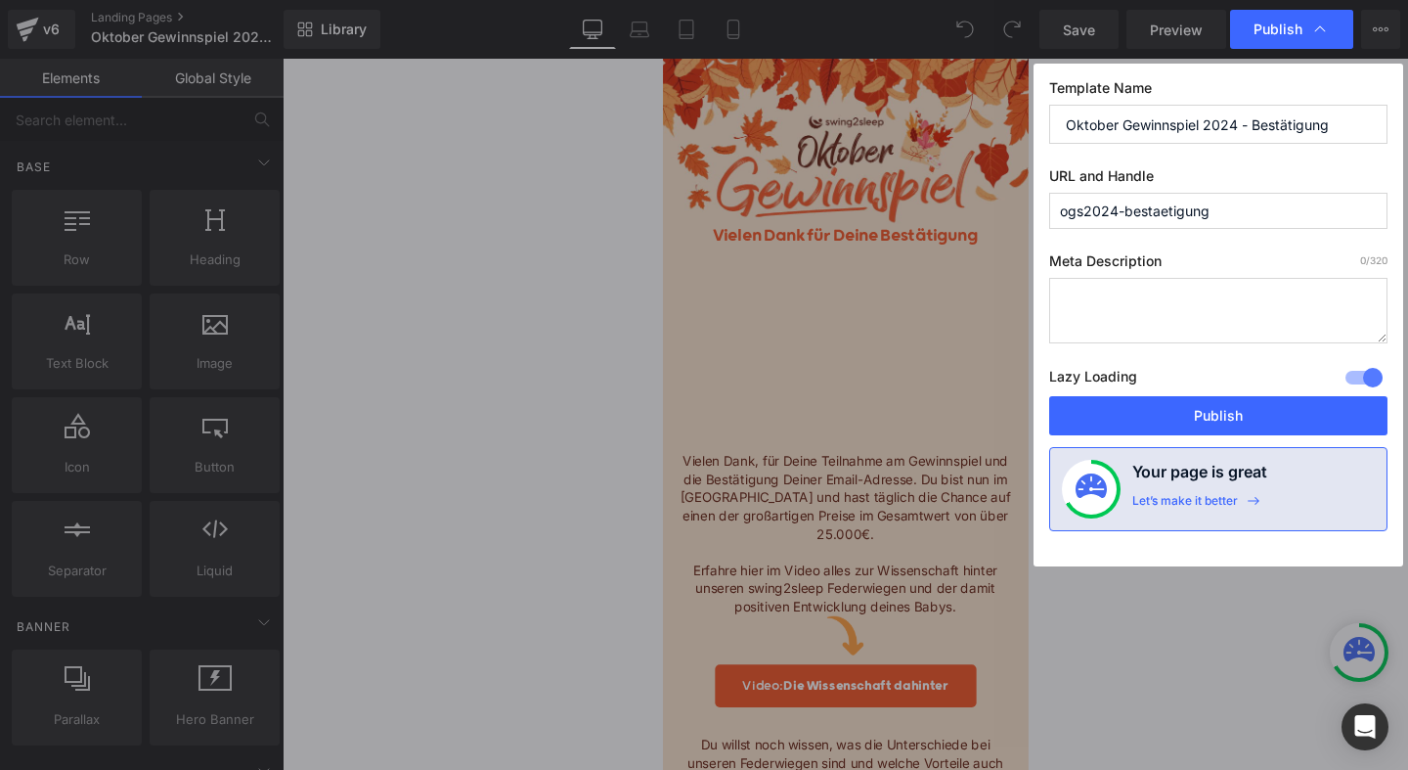
drag, startPoint x: 1233, startPoint y: 210, endPoint x: 1059, endPoint y: 219, distance: 174.3
click at [1059, 219] on input "ogs2024-bestaetigung" at bounding box center [1218, 211] width 338 height 36
click at [1117, 211] on input "ogs2024-bestaetigung" at bounding box center [1218, 211] width 338 height 36
type input "ogs2025-bestaetigung"
click at [1237, 126] on input "Oktober Gewinnspiel 2024 - Bestätigung" at bounding box center [1218, 124] width 338 height 39
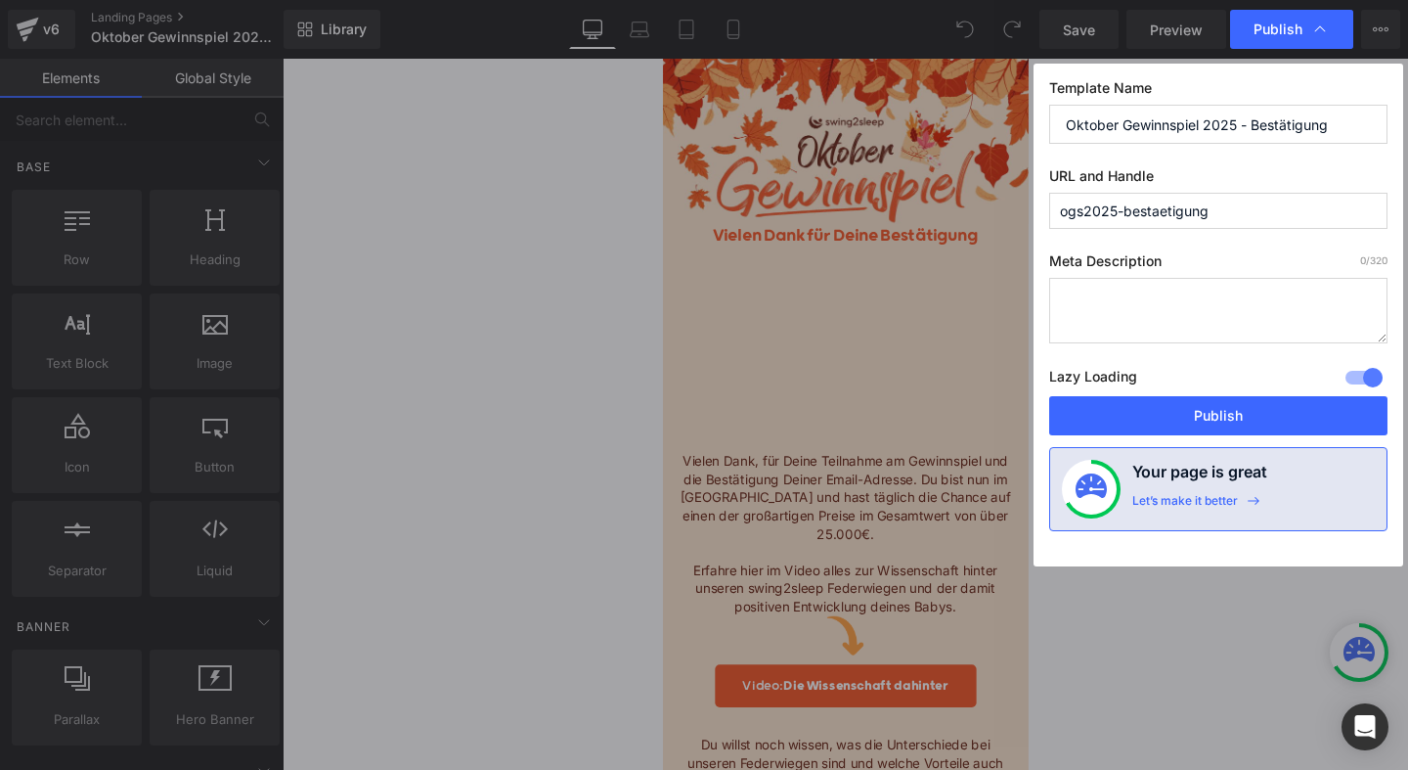
type input "Oktober Gewinnspiel 2025 - Bestätigung"
click at [1221, 415] on button "Publish" at bounding box center [1218, 415] width 338 height 39
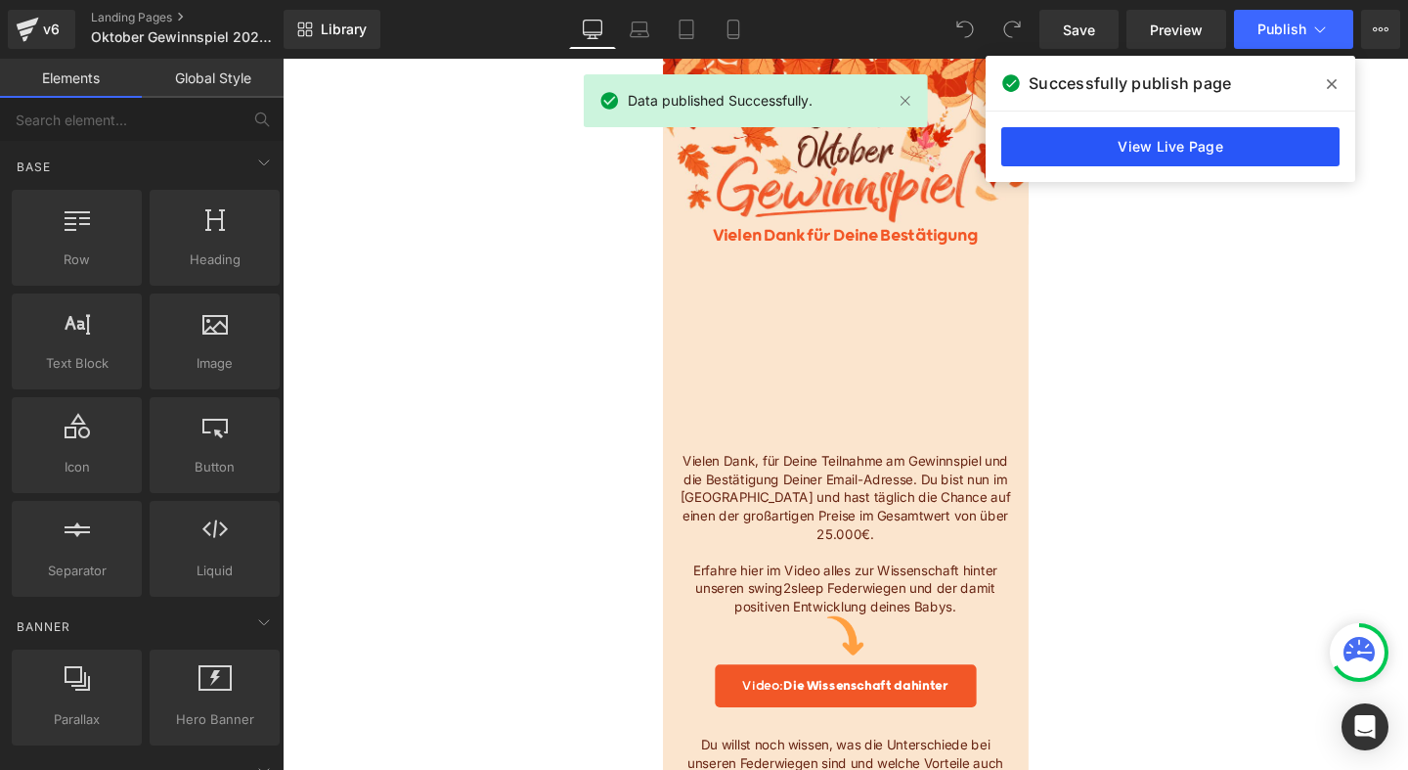
click at [1198, 154] on link "View Live Page" at bounding box center [1170, 146] width 338 height 39
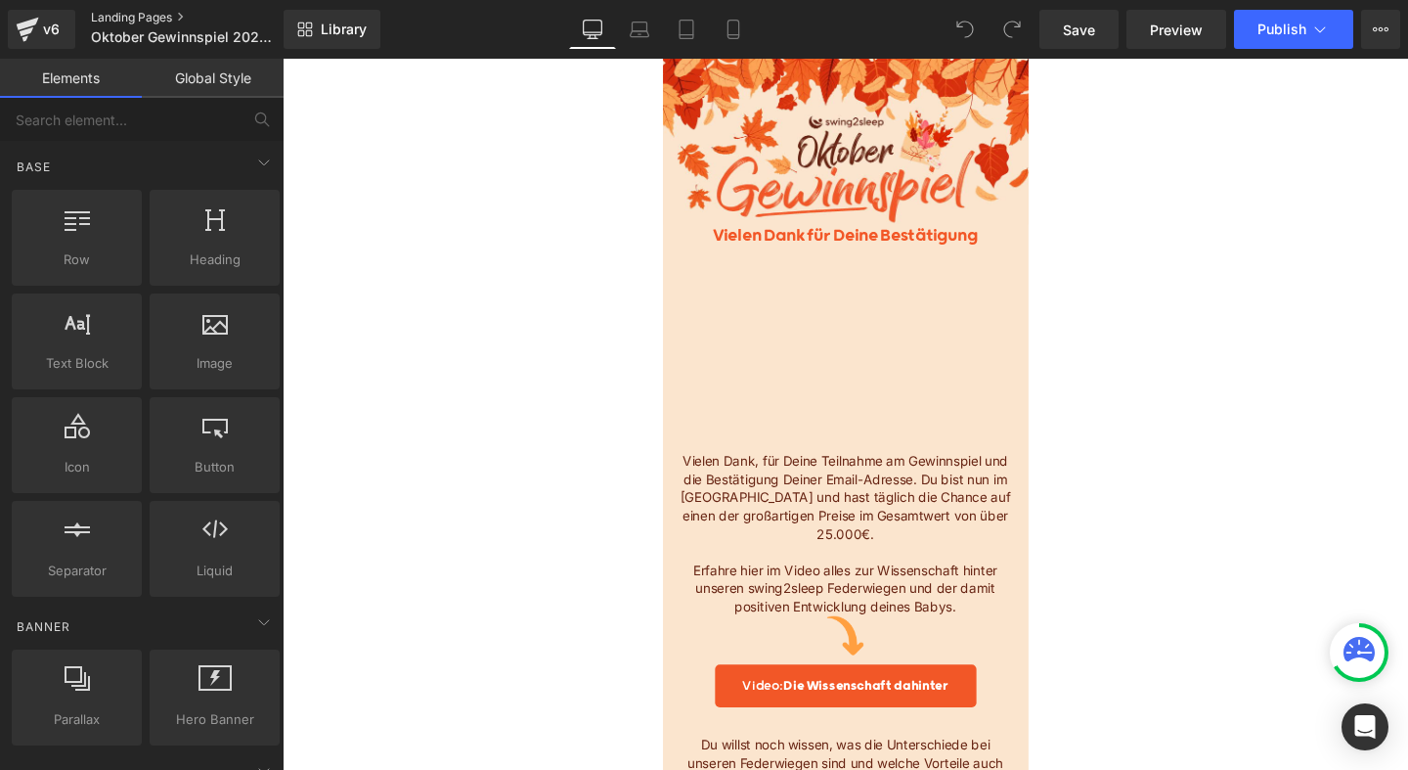
click at [137, 14] on link "Landing Pages" at bounding box center [203, 18] width 225 height 16
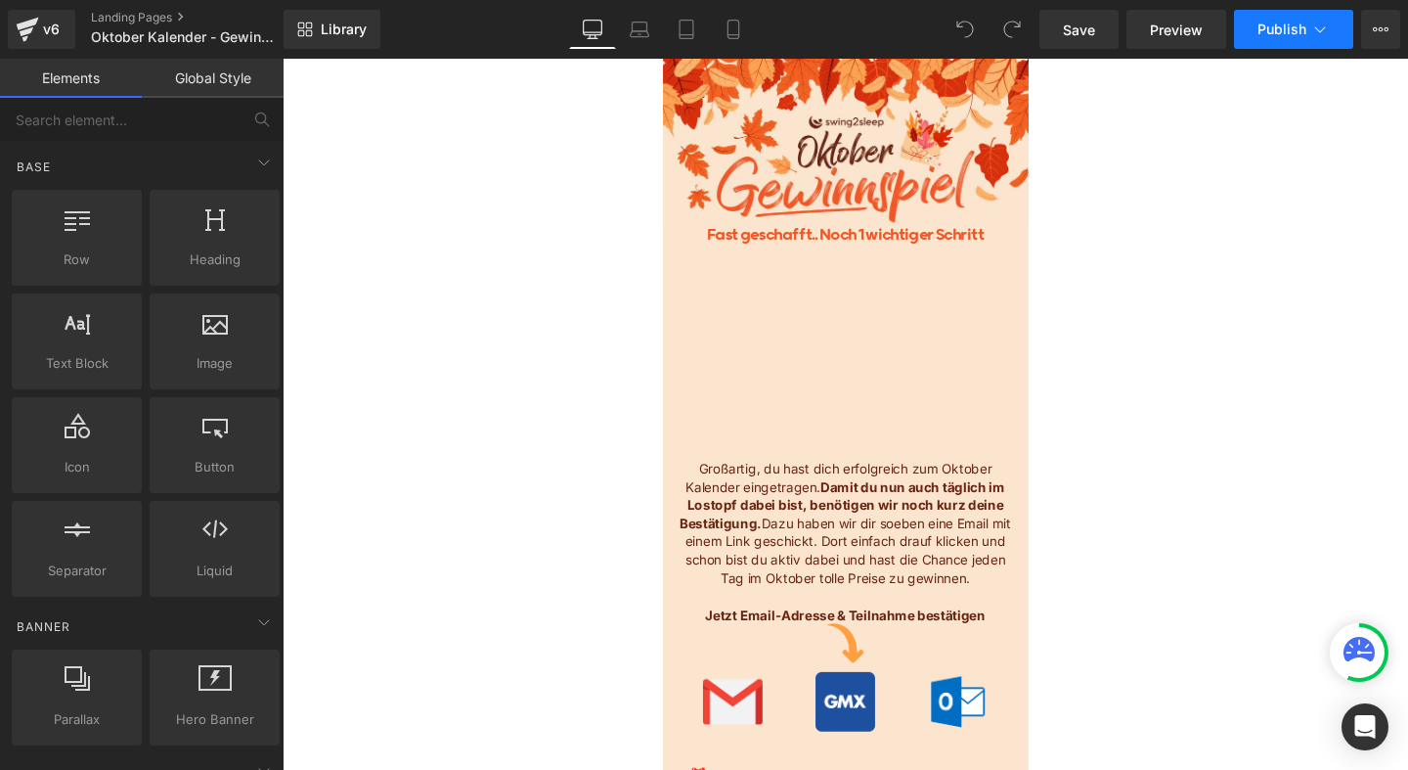
click at [1326, 29] on icon at bounding box center [1321, 30] width 20 height 20
click at [1187, 30] on span "Preview" at bounding box center [1176, 30] width 53 height 21
